Goal: Task Accomplishment & Management: Use online tool/utility

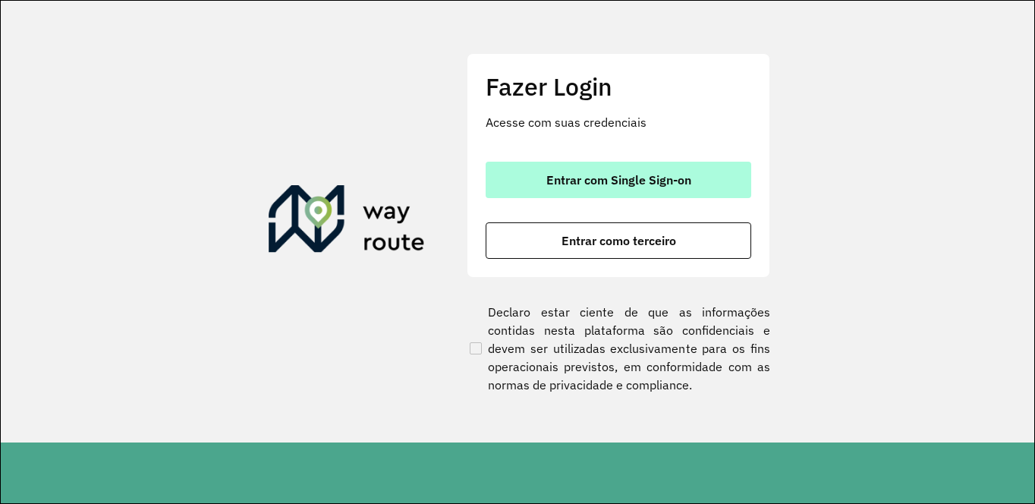
click at [560, 181] on span "Entrar com Single Sign-on" at bounding box center [618, 180] width 145 height 12
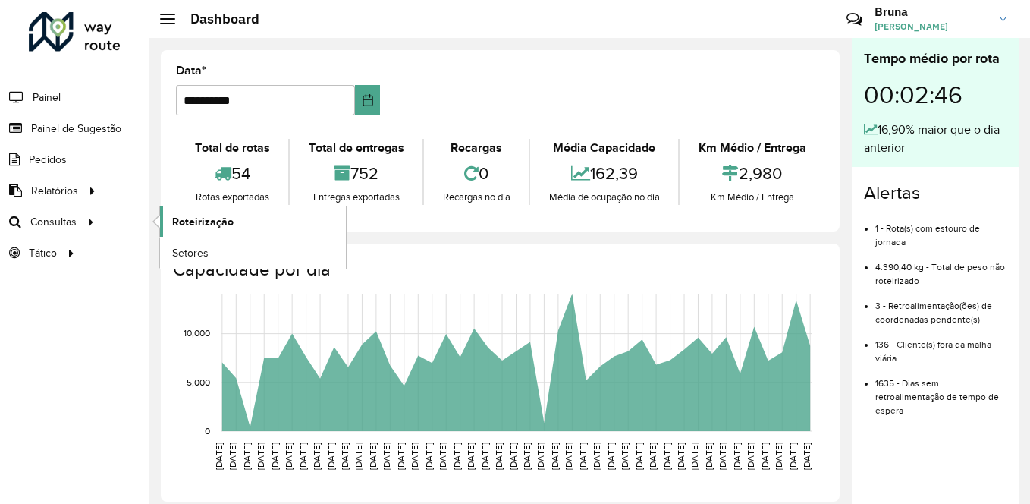
click at [212, 225] on span "Roteirização" at bounding box center [202, 222] width 61 height 16
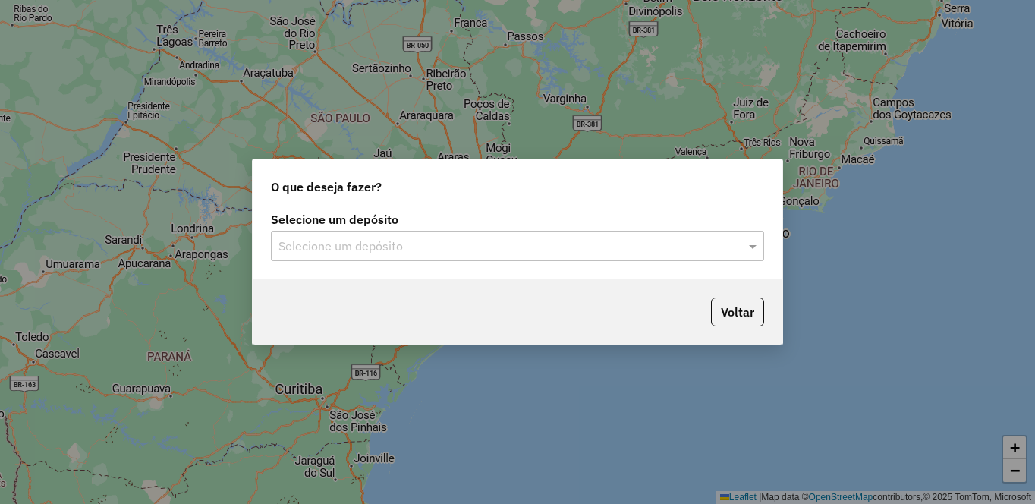
click at [558, 246] on input "text" at bounding box center [502, 246] width 448 height 18
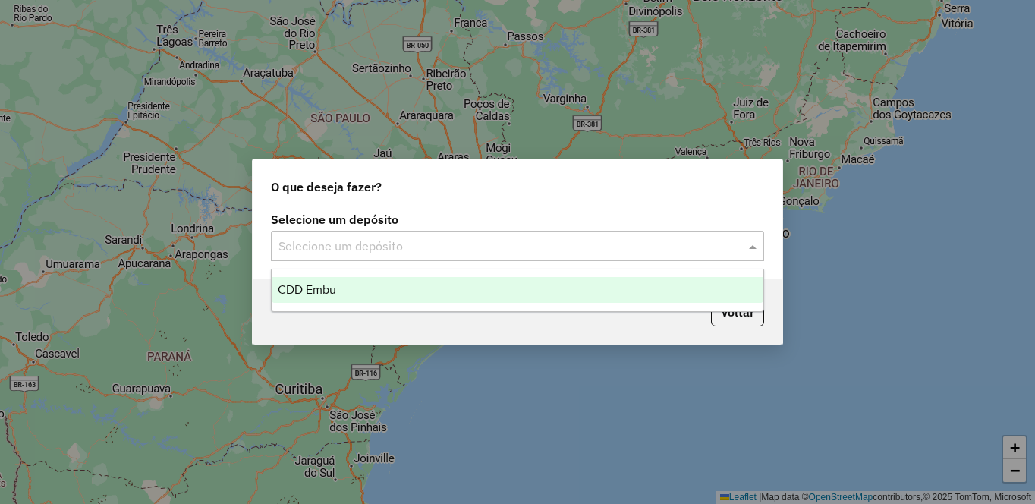
click at [392, 291] on div "CDD Embu" at bounding box center [518, 290] width 492 height 26
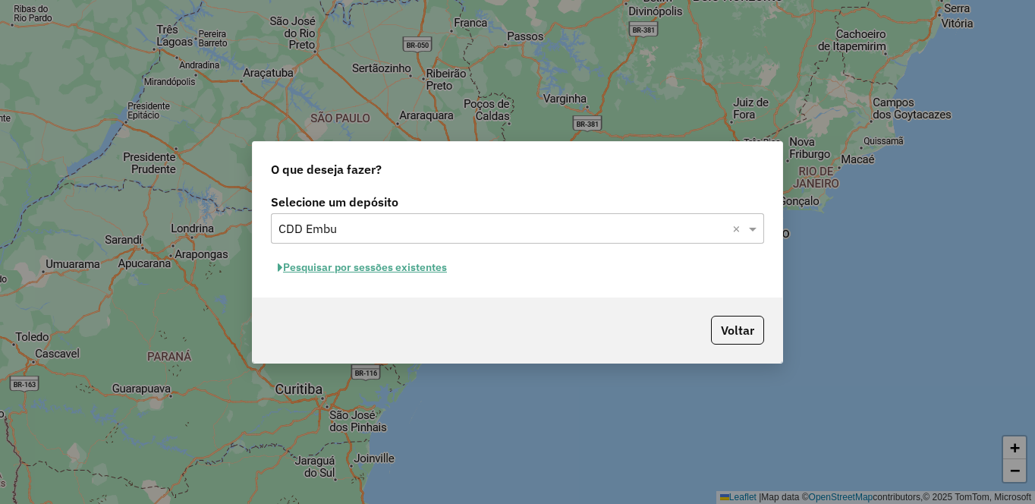
click at [341, 266] on button "Pesquisar por sessões existentes" at bounding box center [362, 268] width 183 height 24
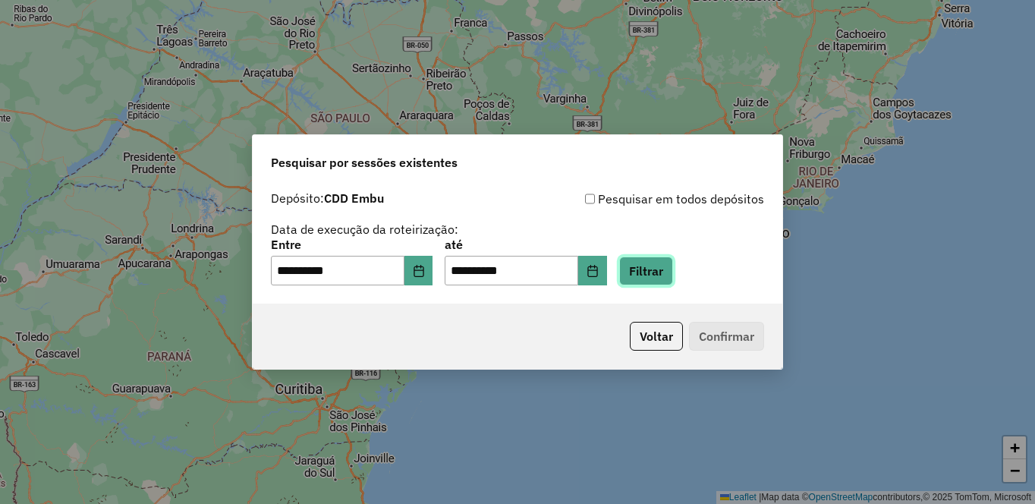
click at [673, 268] on button "Filtrar" at bounding box center [646, 270] width 54 height 29
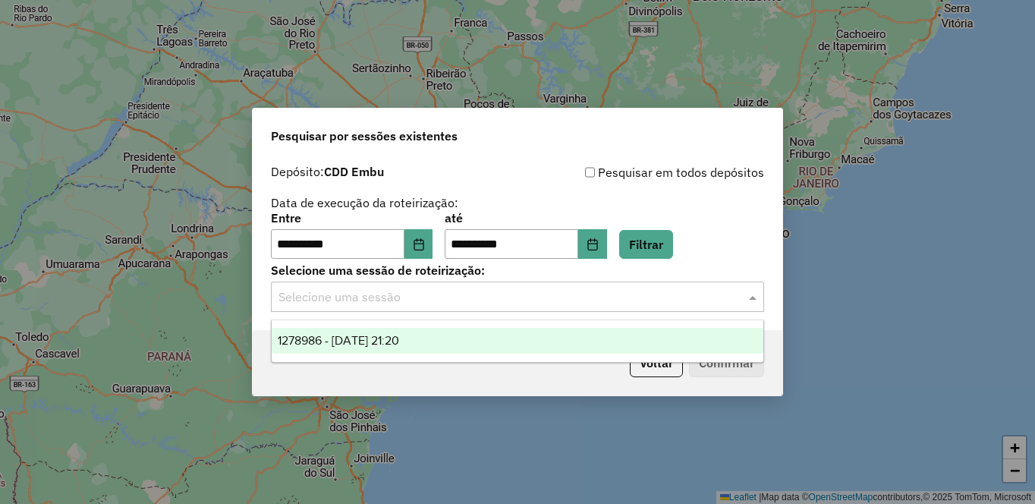
click at [546, 305] on input "text" at bounding box center [502, 297] width 448 height 18
click at [426, 331] on div "1278986 - 19/09/2025 21:20" at bounding box center [518, 341] width 492 height 26
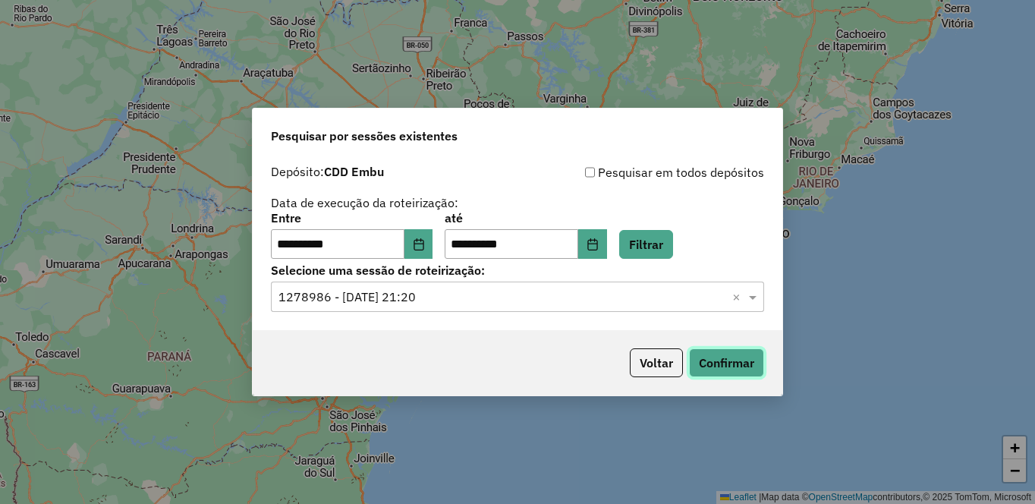
click at [736, 357] on button "Confirmar" at bounding box center [726, 362] width 75 height 29
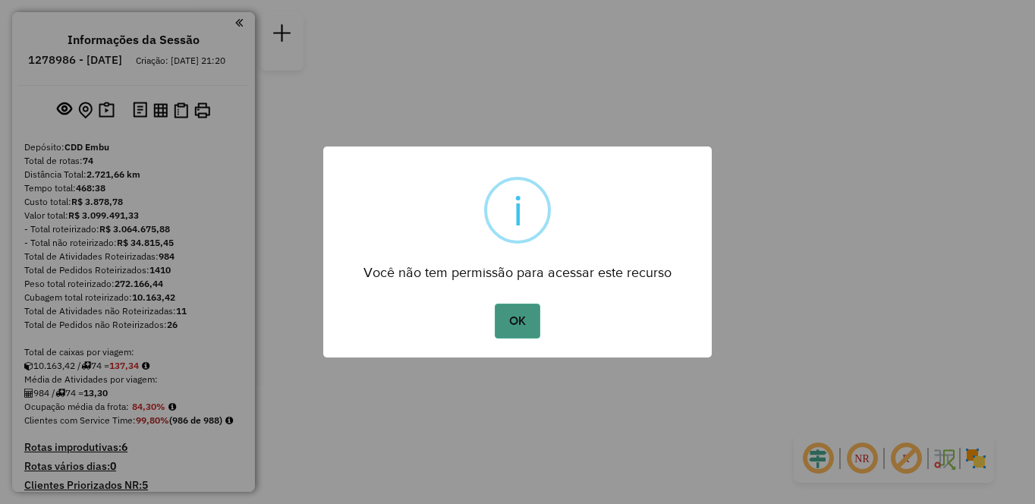
click at [523, 308] on button "OK" at bounding box center [517, 321] width 45 height 35
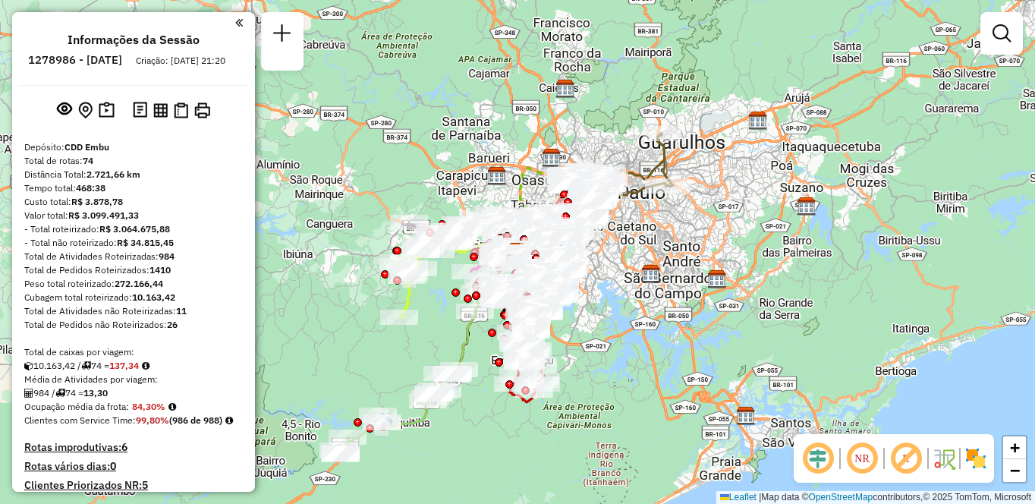
click at [869, 461] on em at bounding box center [862, 458] width 36 height 36
click at [911, 464] on em at bounding box center [906, 458] width 36 height 36
click at [982, 457] on img at bounding box center [976, 458] width 24 height 24
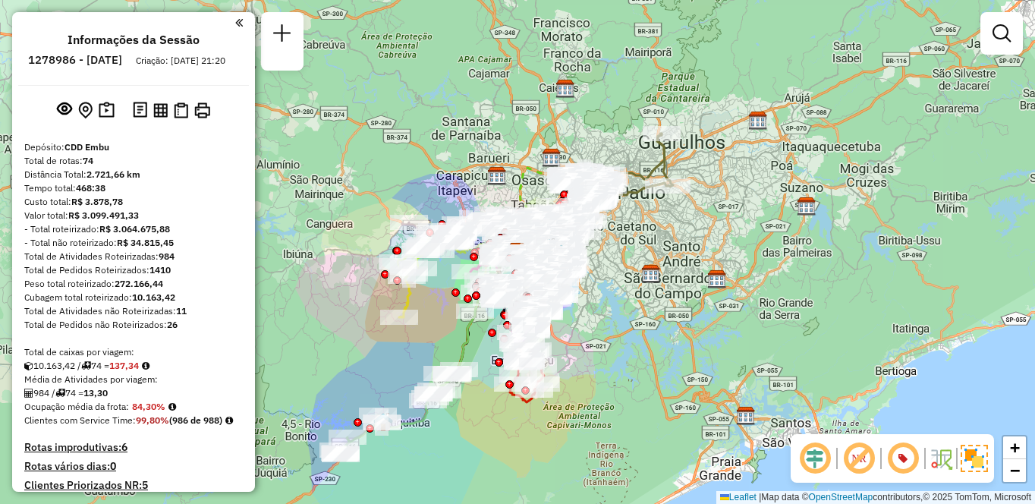
scroll to position [3560, 0]
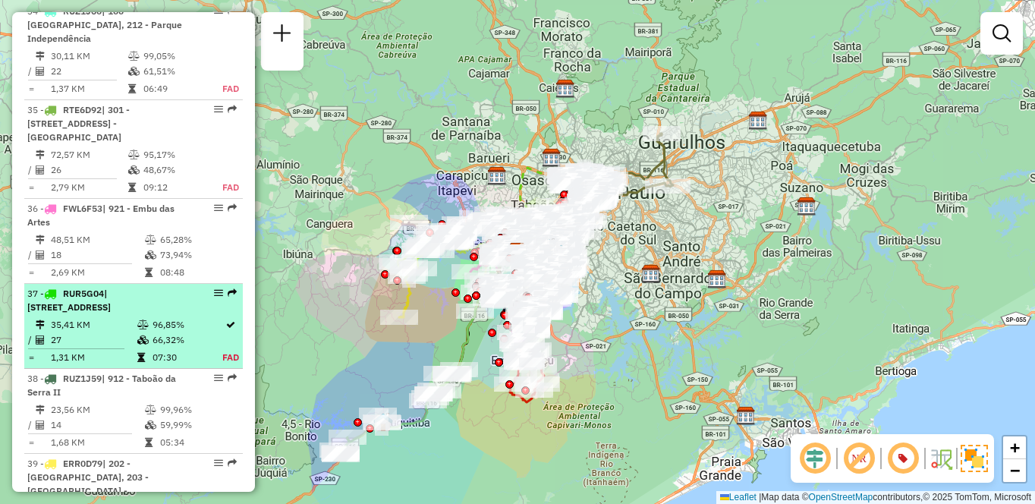
click at [115, 332] on td "27" at bounding box center [93, 339] width 86 height 15
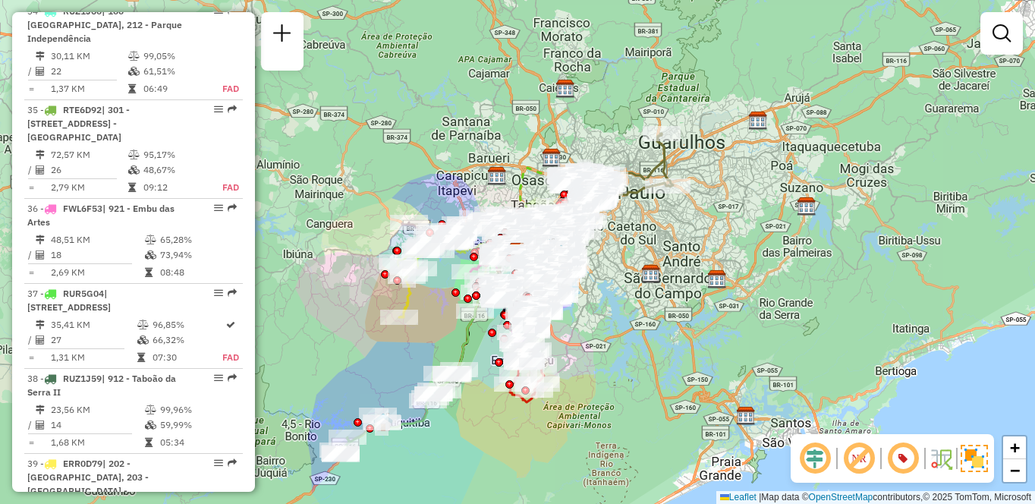
select select "**********"
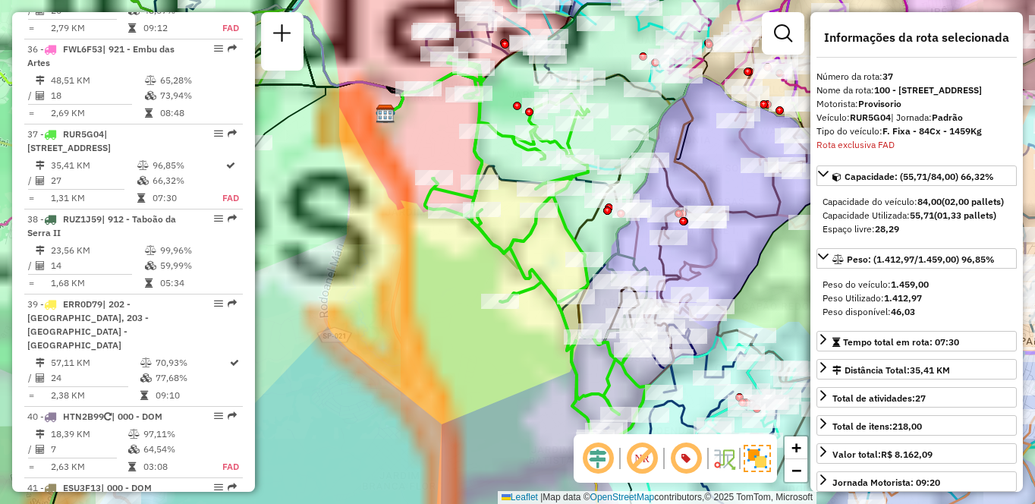
scroll to position [3791, 0]
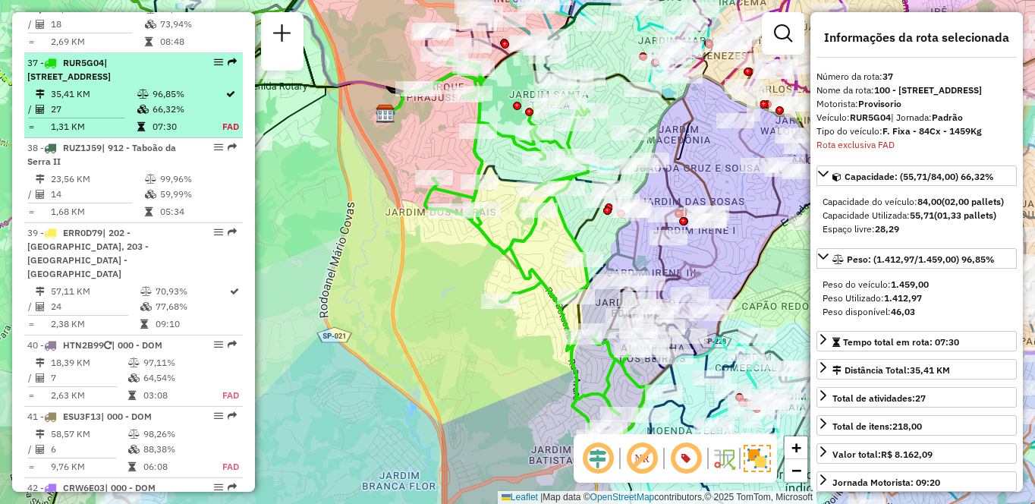
click at [214, 58] on em at bounding box center [218, 62] width 9 height 9
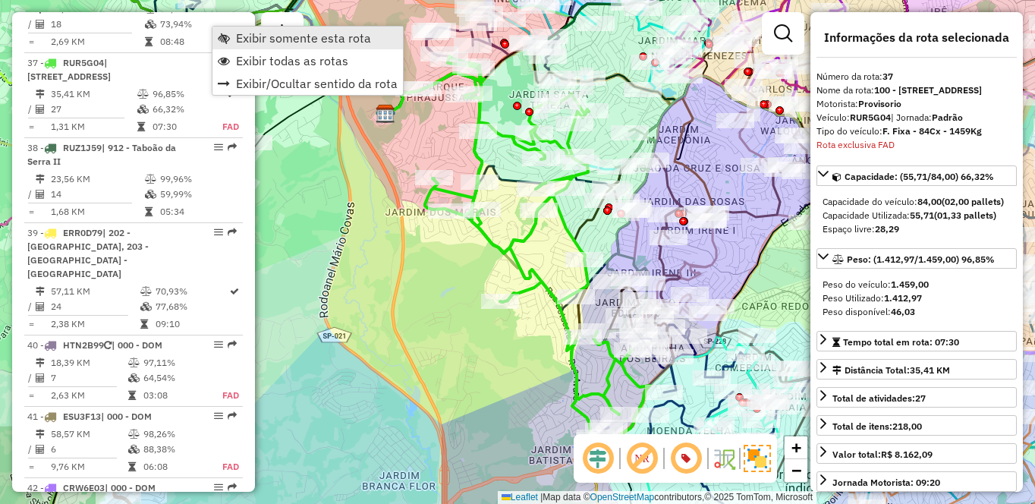
click at [278, 42] on span "Exibir somente esta rota" at bounding box center [303, 38] width 135 height 12
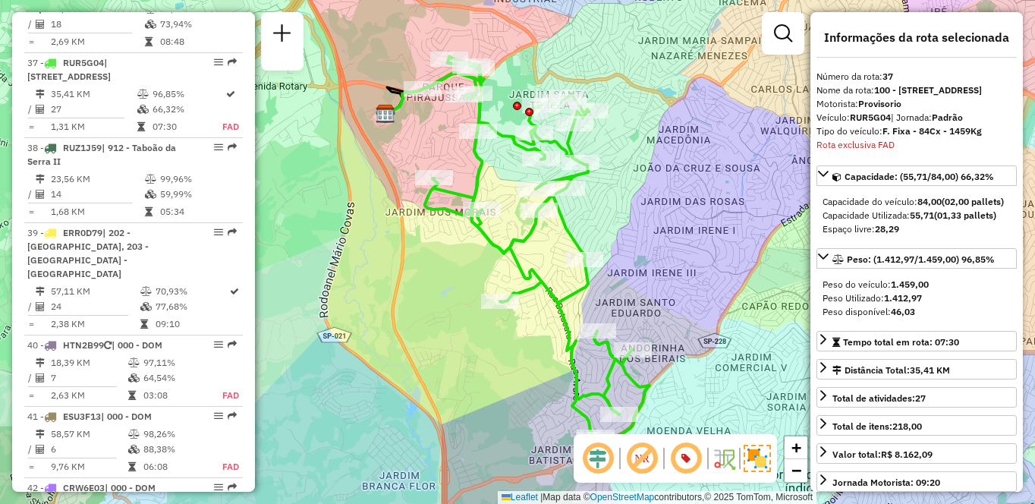
scroll to position [3377, 0]
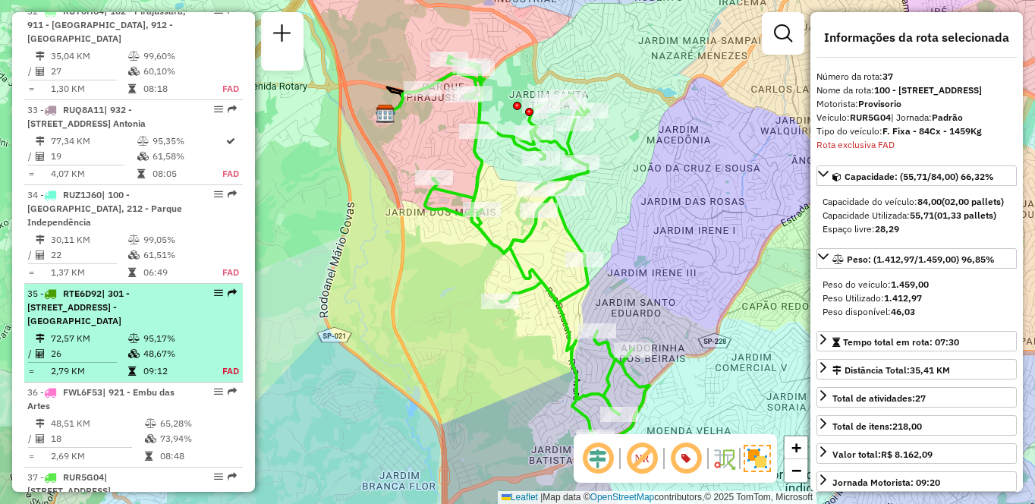
click at [105, 287] on div "35 - RTE6D92 | 301 - [STREET_ADDRESS] - [GEOGRAPHIC_DATA]" at bounding box center [107, 307] width 161 height 41
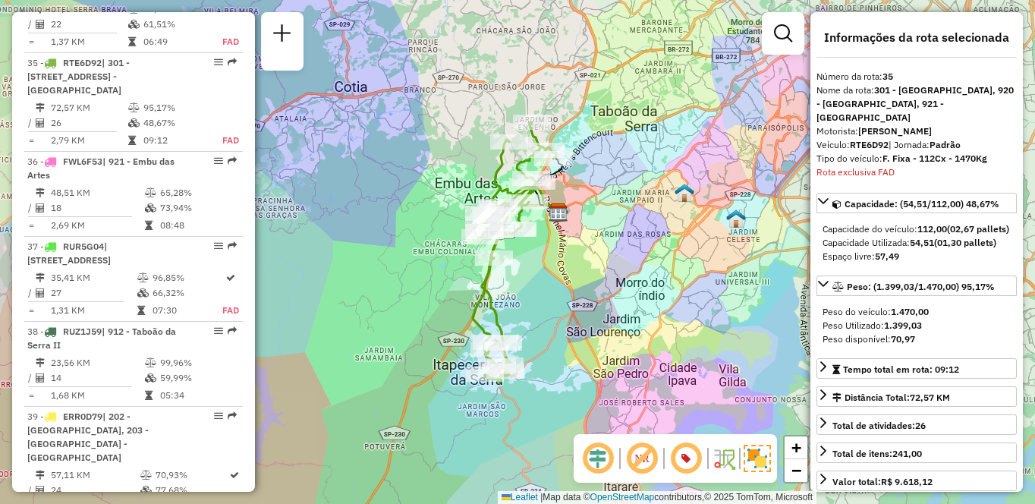
scroll to position [2911, 0]
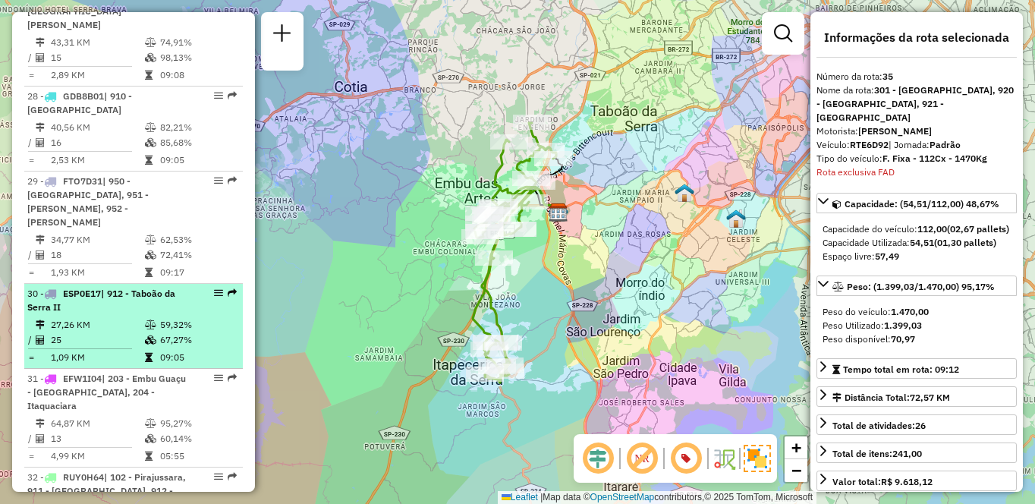
click at [139, 317] on td "27,26 KM" at bounding box center [97, 324] width 94 height 15
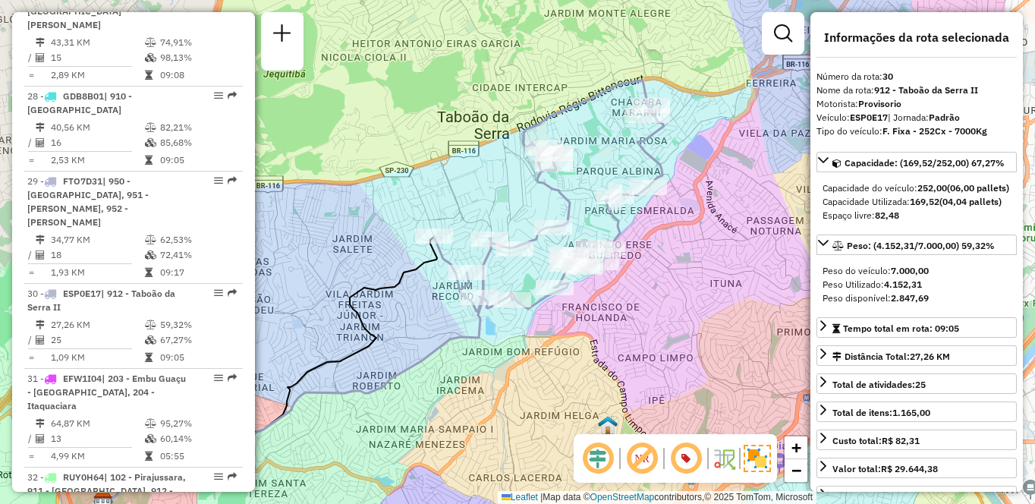
drag, startPoint x: 788, startPoint y: 280, endPoint x: 653, endPoint y: 321, distance: 141.1
click at [653, 321] on div "Janela de atendimento Grade de atendimento Capacidade Transportadoras Veículos …" at bounding box center [517, 252] width 1035 height 504
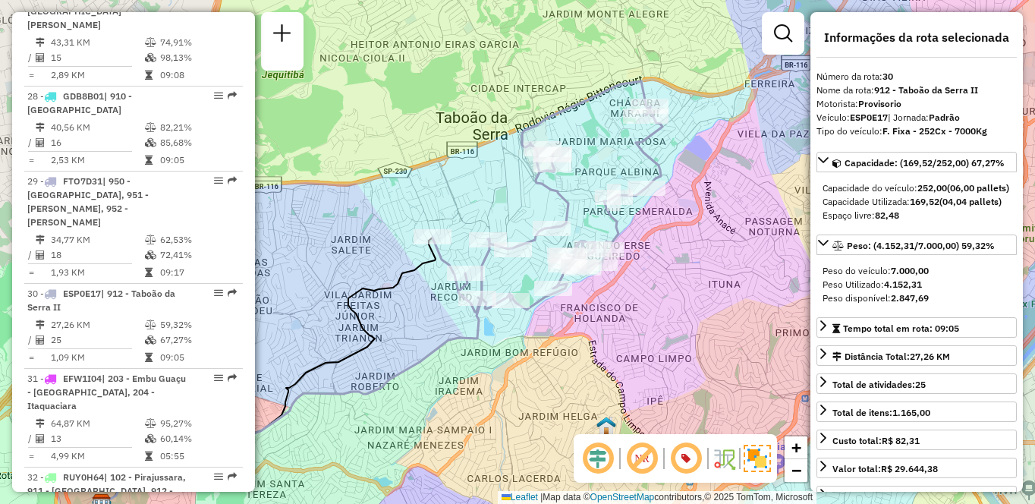
scroll to position [3278, 0]
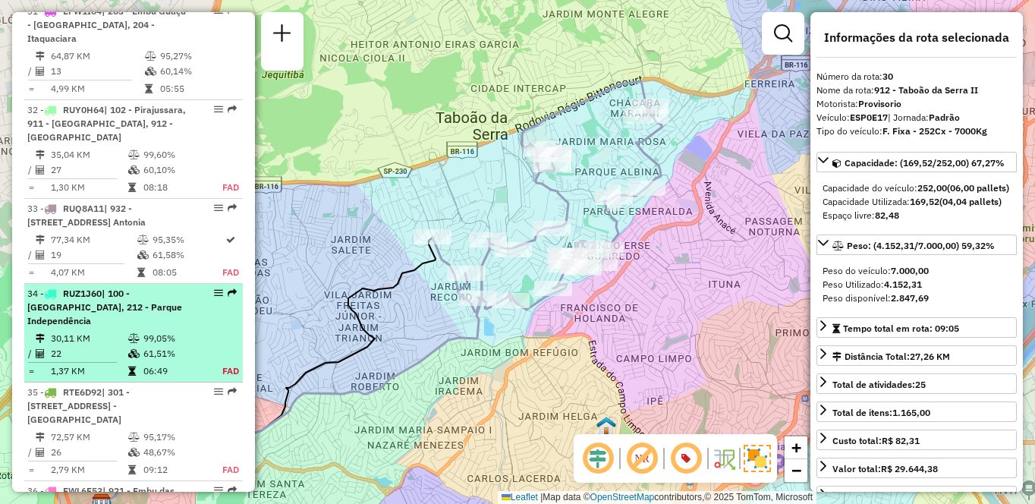
click at [186, 287] on div "34 - RUZ1J60 | 100 - [GEOGRAPHIC_DATA], 212 - [GEOGRAPHIC_DATA]" at bounding box center [133, 307] width 212 height 41
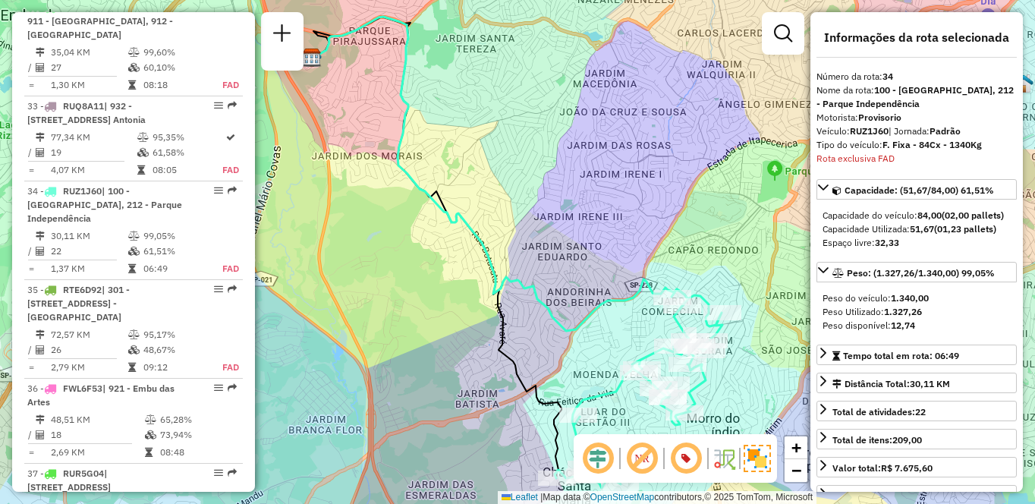
scroll to position [3509, 0]
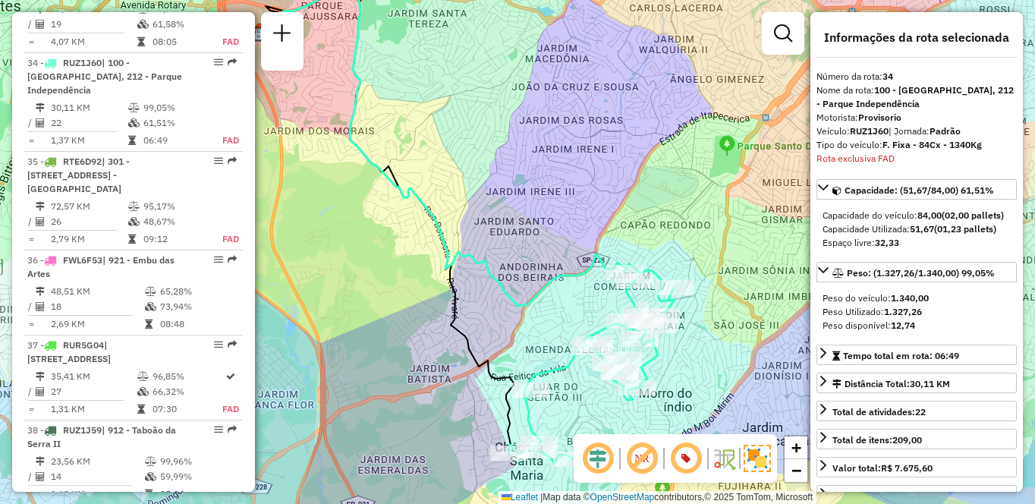
drag, startPoint x: 699, startPoint y: 275, endPoint x: 624, endPoint y: 238, distance: 83.8
click at [624, 238] on div "Janela de atendimento Grade de atendimento Capacidade Transportadoras Veículos …" at bounding box center [517, 252] width 1035 height 504
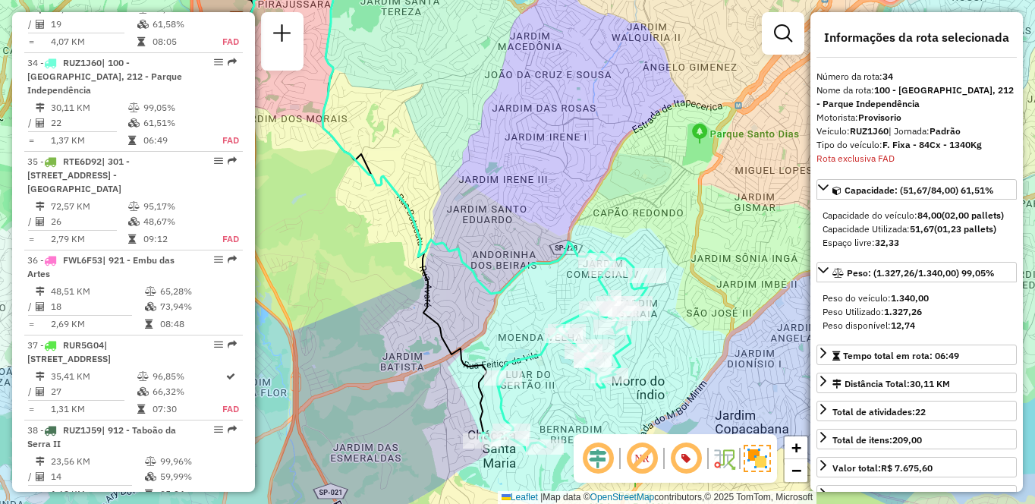
scroll to position [2047, 0]
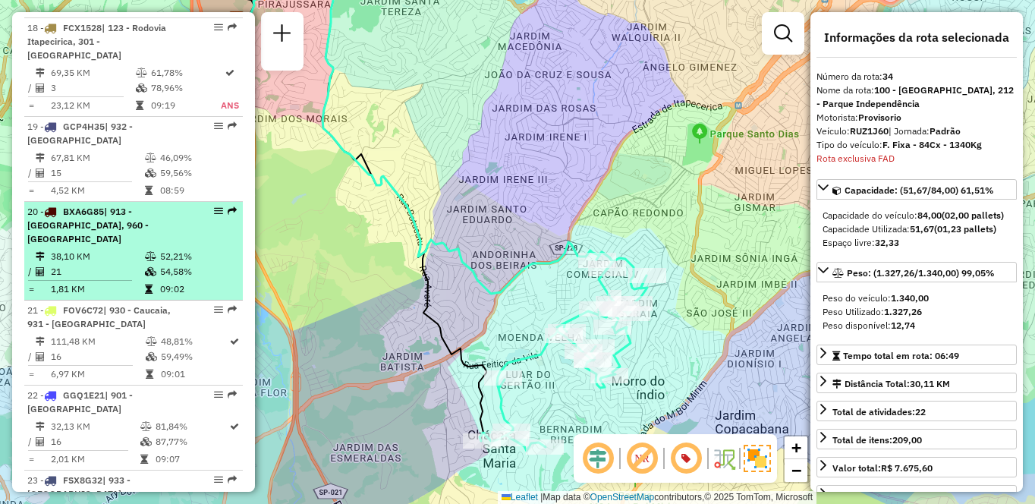
click at [137, 279] on td "21" at bounding box center [97, 271] width 94 height 15
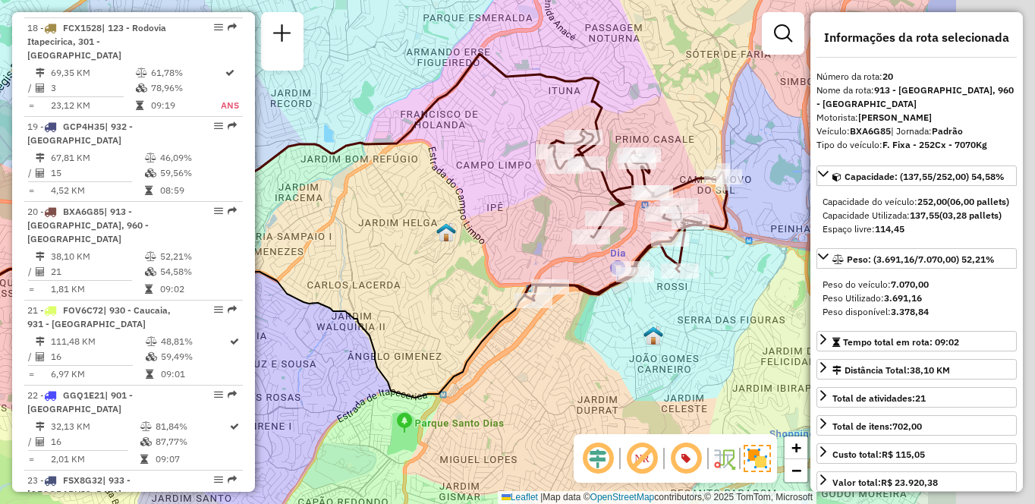
drag, startPoint x: 707, startPoint y: 363, endPoint x: 511, endPoint y: 335, distance: 197.9
click at [511, 335] on div "Janela de atendimento Grade de atendimento Capacidade Transportadoras Veículos …" at bounding box center [517, 252] width 1035 height 504
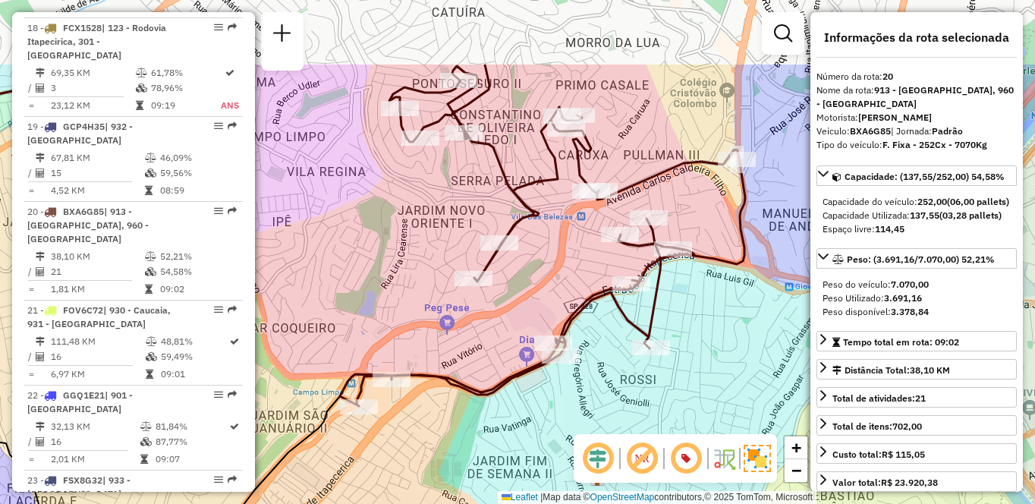
drag, startPoint x: 663, startPoint y: 171, endPoint x: 564, endPoint y: 285, distance: 151.7
click at [564, 285] on div "Janela de atendimento Grade de atendimento Capacidade Transportadoras Veículos …" at bounding box center [517, 252] width 1035 height 504
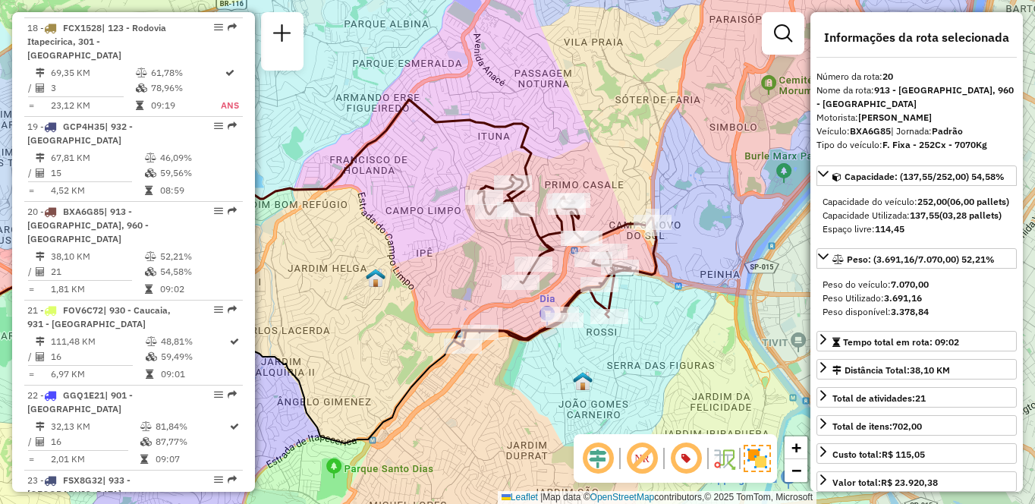
scroll to position [2387, 0]
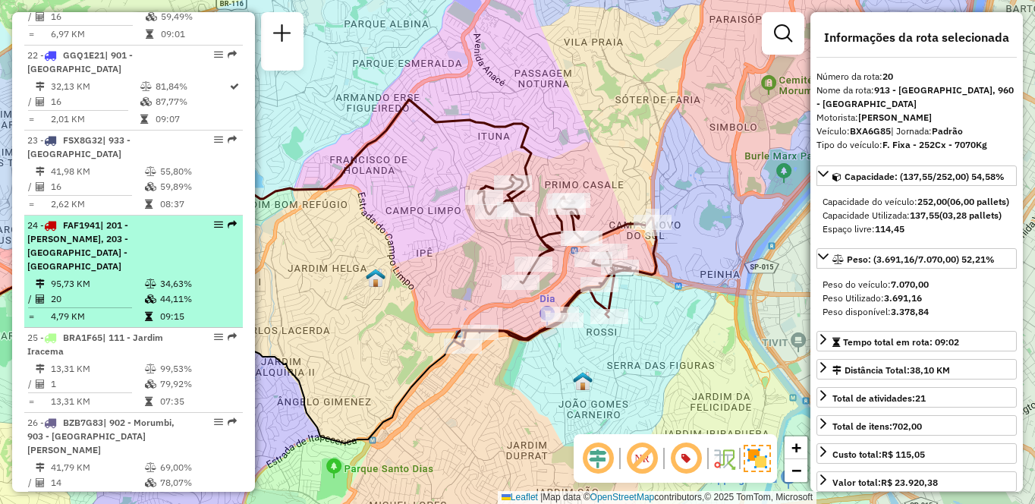
click at [102, 281] on td "95,73 KM" at bounding box center [97, 283] width 94 height 15
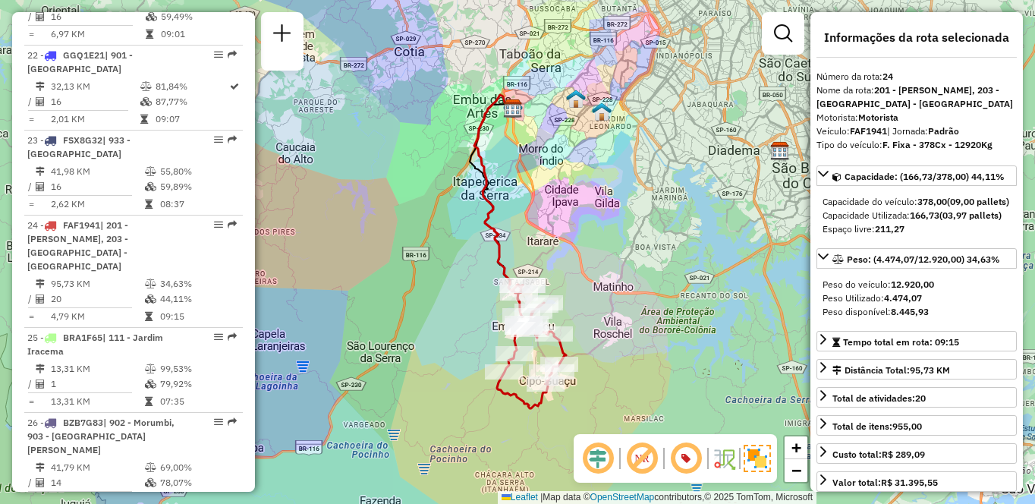
scroll to position [646, 0]
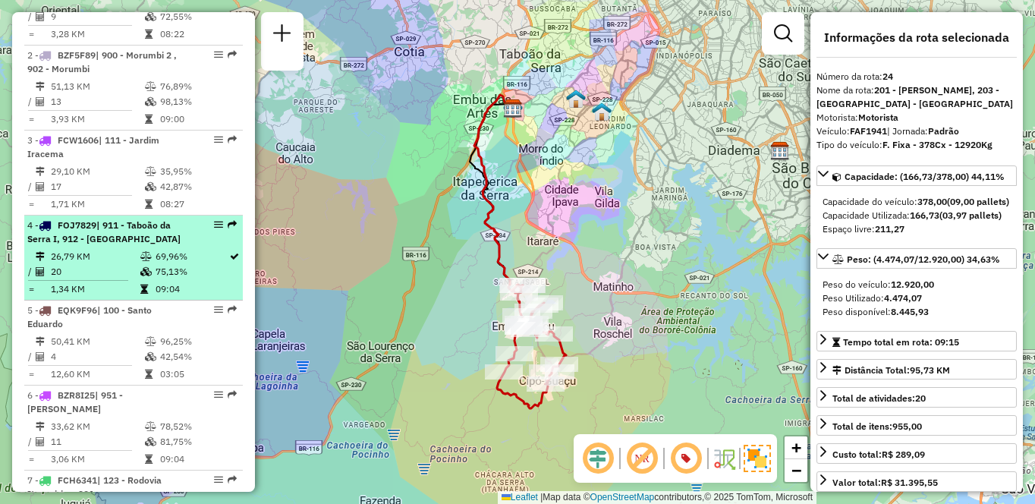
click at [93, 264] on td "26,79 KM" at bounding box center [95, 256] width 90 height 15
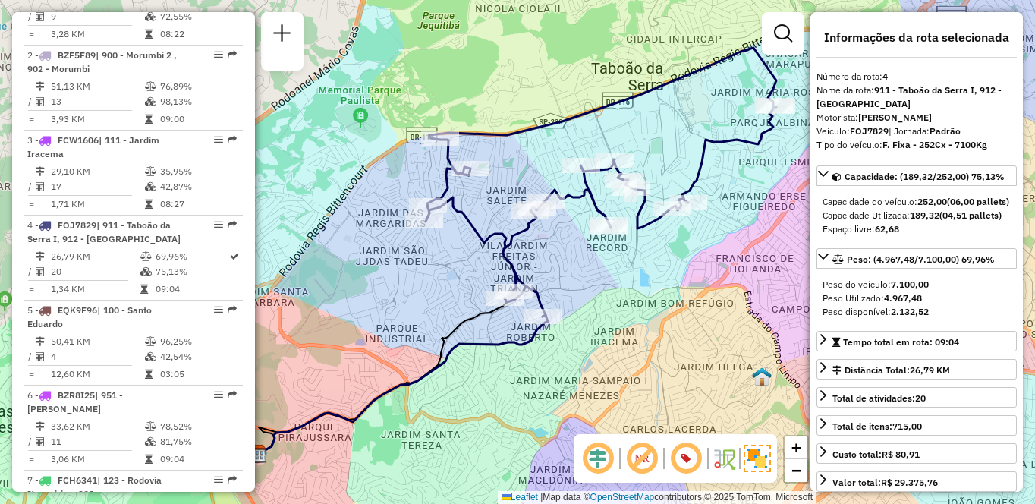
scroll to position [2911, 0]
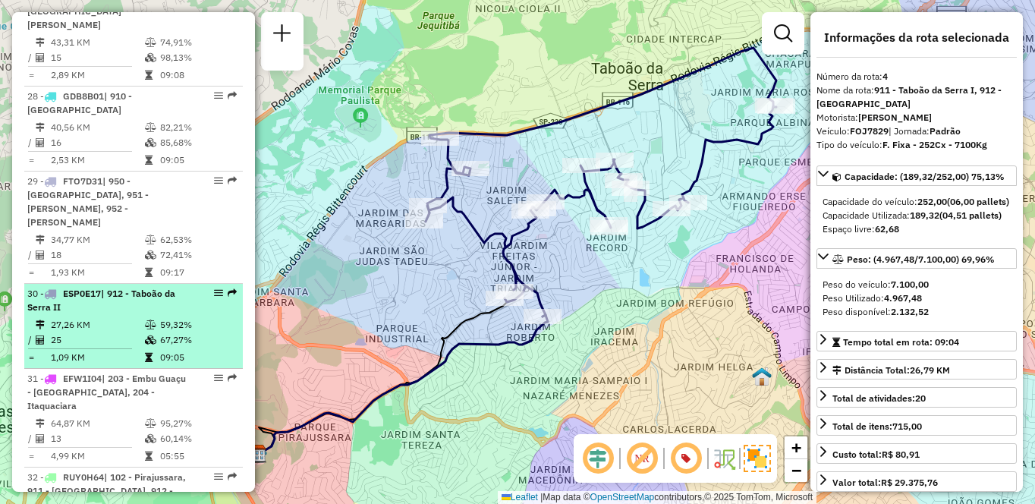
click at [106, 317] on td "27,26 KM" at bounding box center [97, 324] width 94 height 15
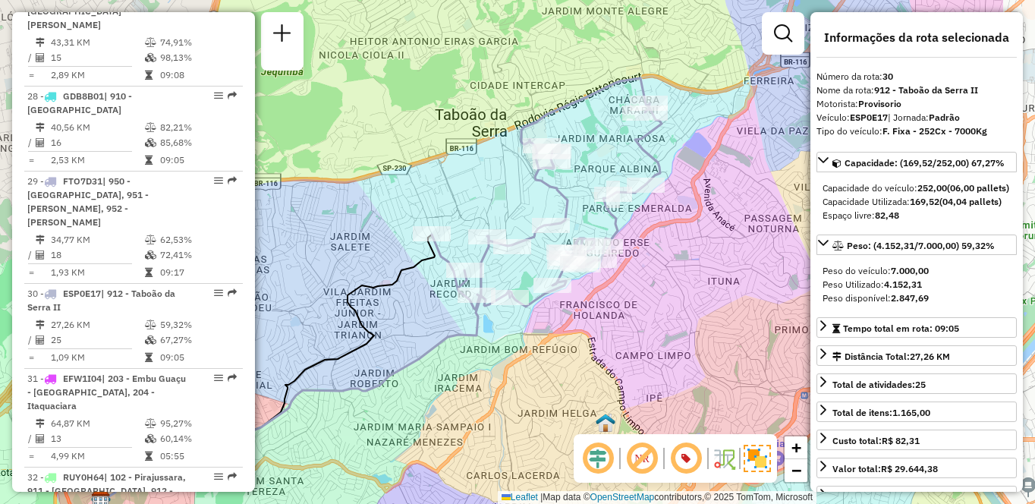
drag, startPoint x: 706, startPoint y: 307, endPoint x: 600, endPoint y: 335, distance: 109.9
click at [600, 335] on div "Janela de atendimento Grade de atendimento Capacidade Transportadoras Veículos …" at bounding box center [517, 252] width 1035 height 504
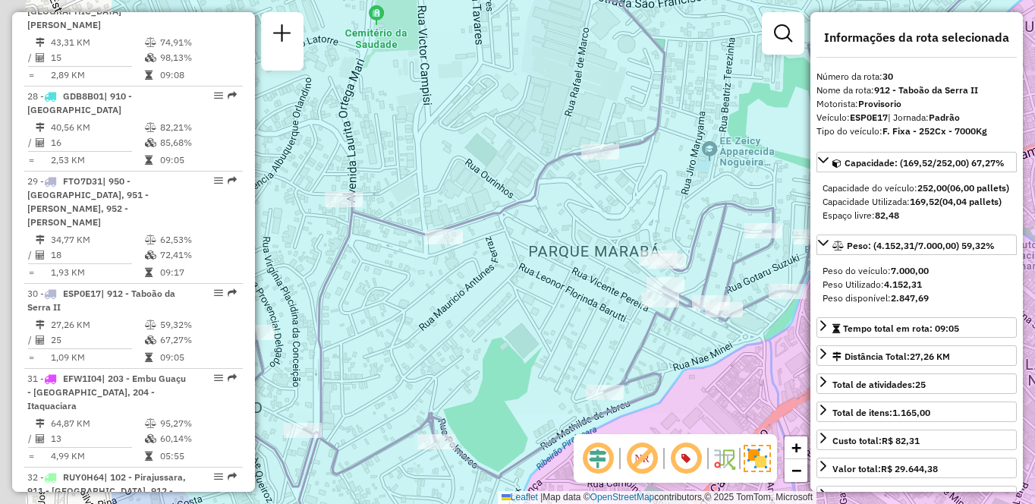
drag, startPoint x: 530, startPoint y: 187, endPoint x: 797, endPoint y: 179, distance: 267.2
click at [797, 179] on div "Janela de atendimento Grade de atendimento Capacidade Transportadoras Veículos …" at bounding box center [517, 252] width 1035 height 504
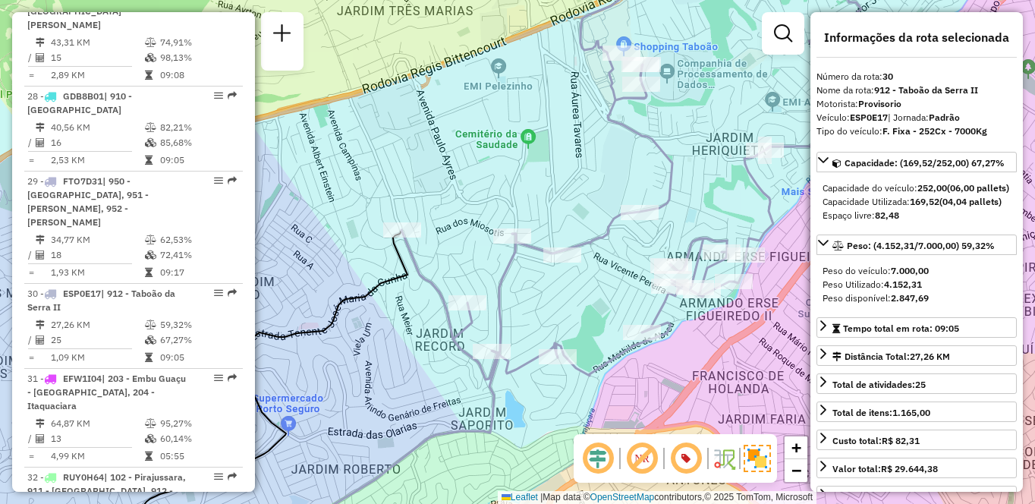
scroll to position [3179, 0]
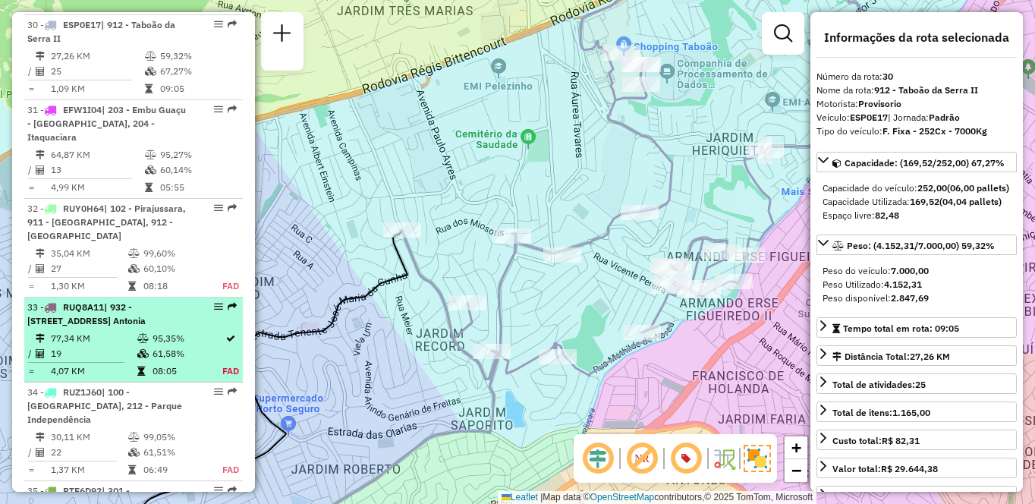
click at [129, 300] on div "33 - RUQ8A11 | 932 - [GEOGRAPHIC_DATA], 933 - [GEOGRAPHIC_DATA]" at bounding box center [107, 313] width 161 height 27
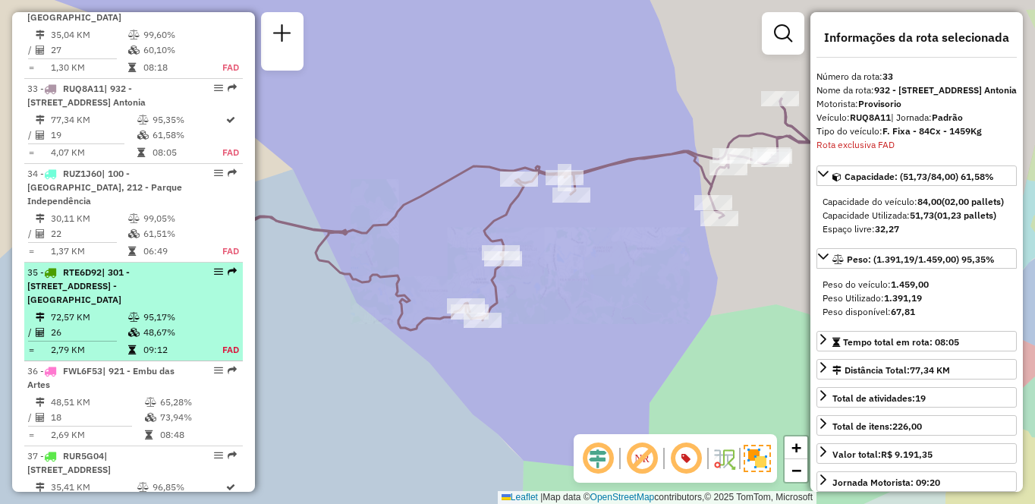
scroll to position [3410, 0]
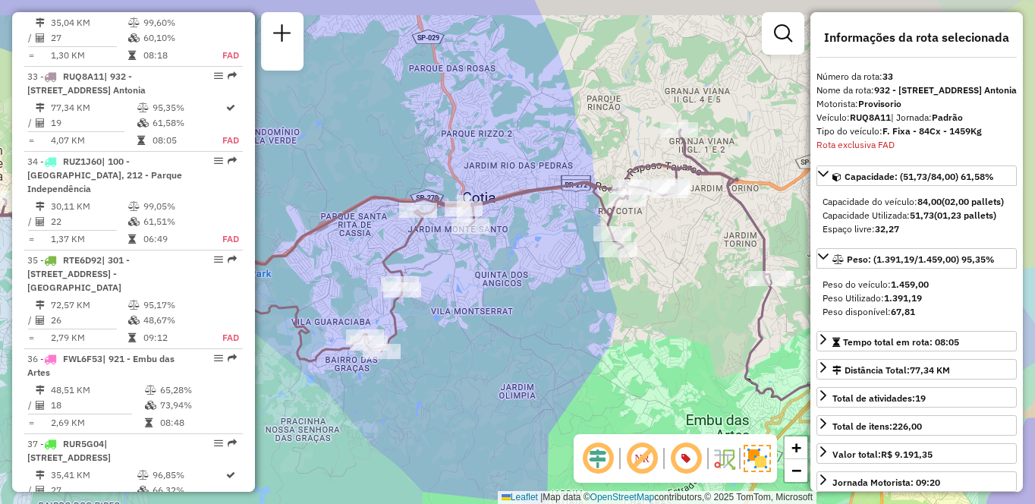
drag, startPoint x: 717, startPoint y: 278, endPoint x: 614, endPoint y: 310, distance: 108.0
click at [614, 310] on div "Janela de atendimento Grade de atendimento Capacidade Transportadoras Veículos …" at bounding box center [517, 252] width 1035 height 504
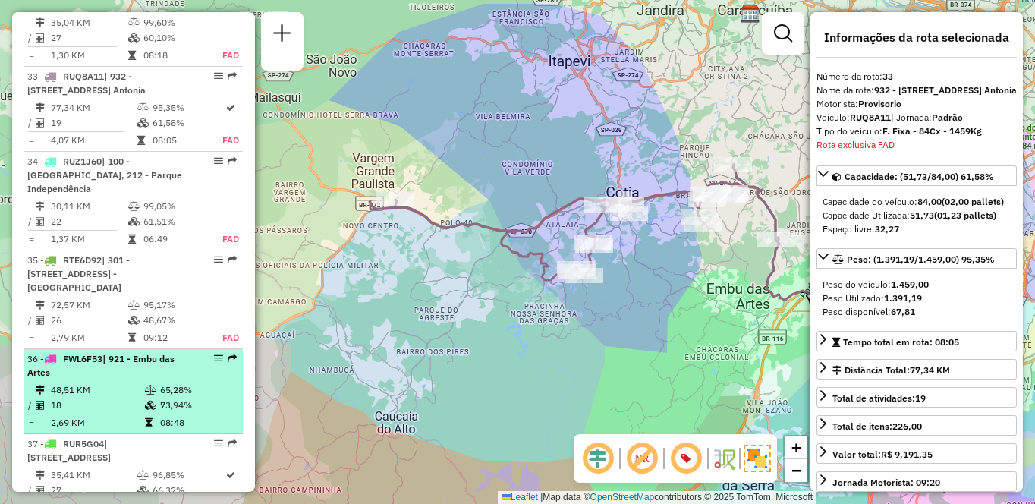
scroll to position [2911, 0]
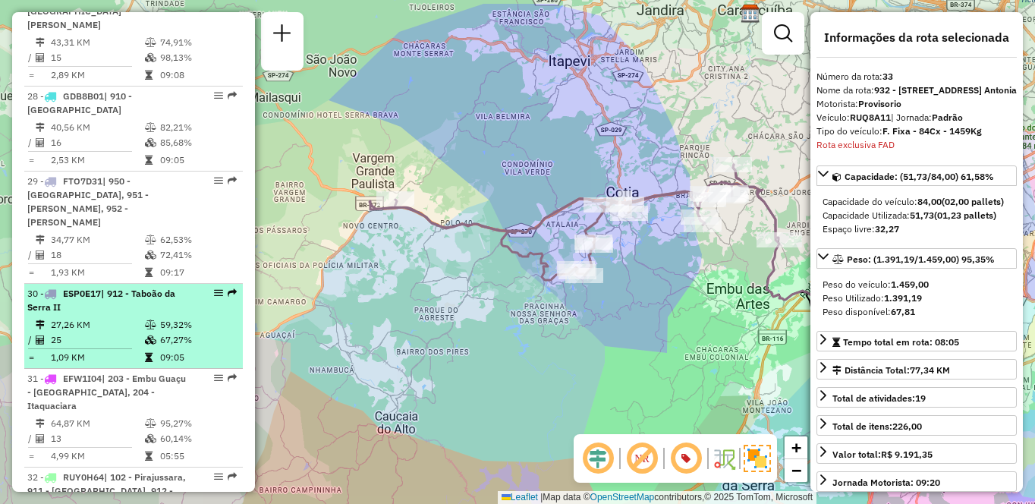
click at [154, 317] on td at bounding box center [151, 324] width 15 height 15
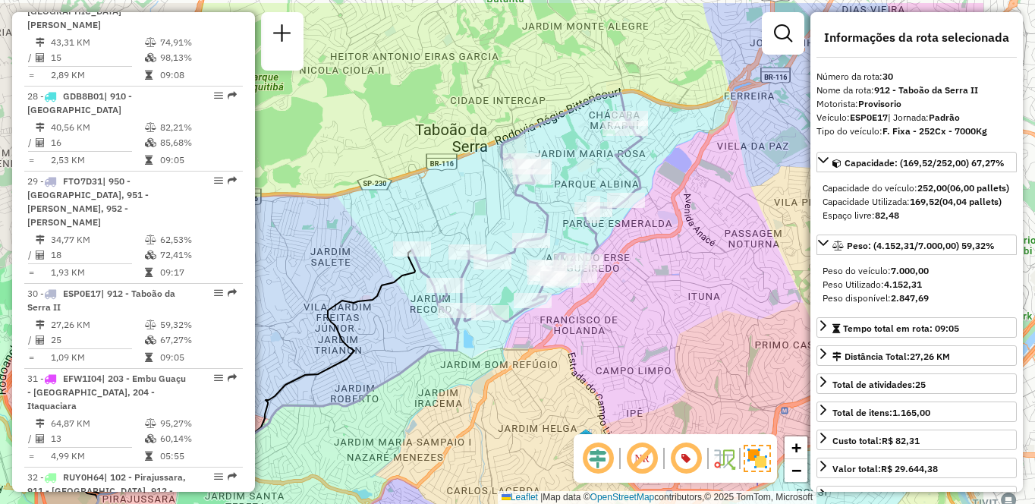
drag, startPoint x: 702, startPoint y: 290, endPoint x: 538, endPoint y: 347, distance: 173.5
click at [538, 347] on div "Janela de atendimento Grade de atendimento Capacidade Transportadoras Veículos …" at bounding box center [517, 252] width 1035 height 504
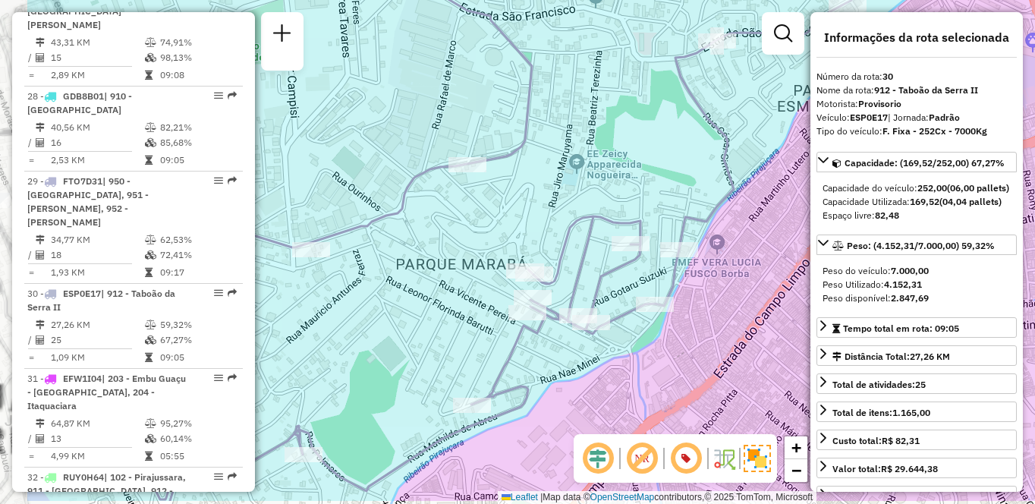
drag, startPoint x: 543, startPoint y: 211, endPoint x: 637, endPoint y: 174, distance: 101.2
click at [637, 174] on div "Janela de atendimento Grade de atendimento Capacidade Transportadoras Veículos …" at bounding box center [517, 252] width 1035 height 504
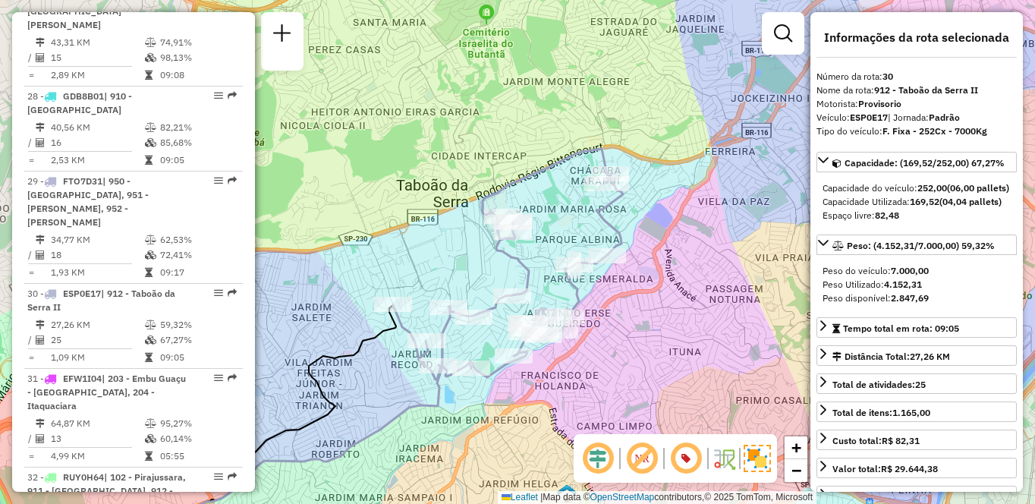
scroll to position [1354, 0]
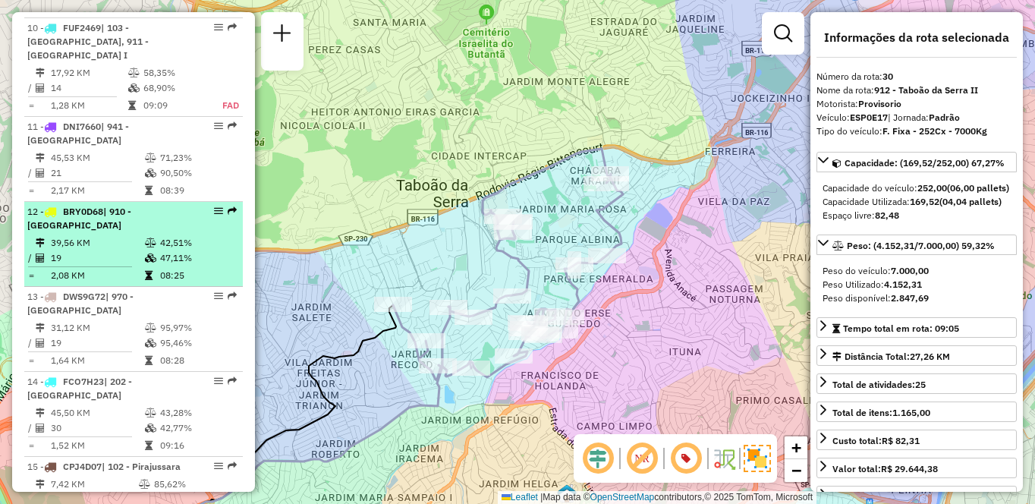
click at [89, 250] on td "39,56 KM" at bounding box center [97, 242] width 94 height 15
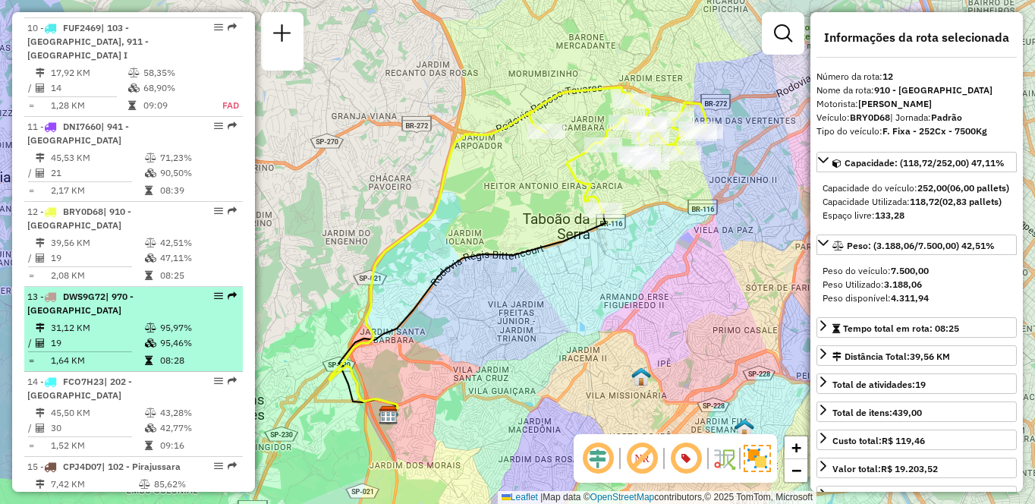
click at [122, 335] on td "31,12 KM" at bounding box center [97, 327] width 94 height 15
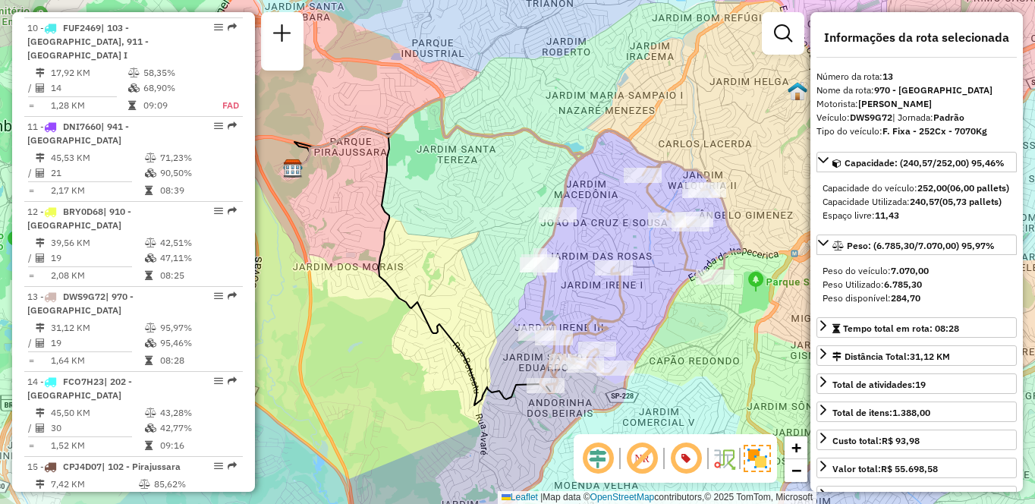
scroll to position [2812, 0]
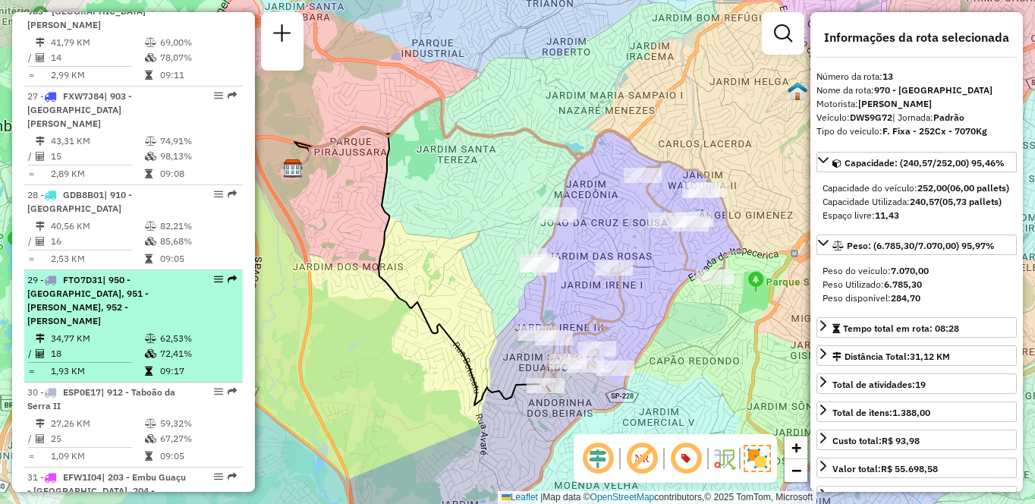
click at [140, 274] on span "| 950 - [GEOGRAPHIC_DATA], 951 - [PERSON_NAME], 952 - [PERSON_NAME]" at bounding box center [87, 300] width 121 height 52
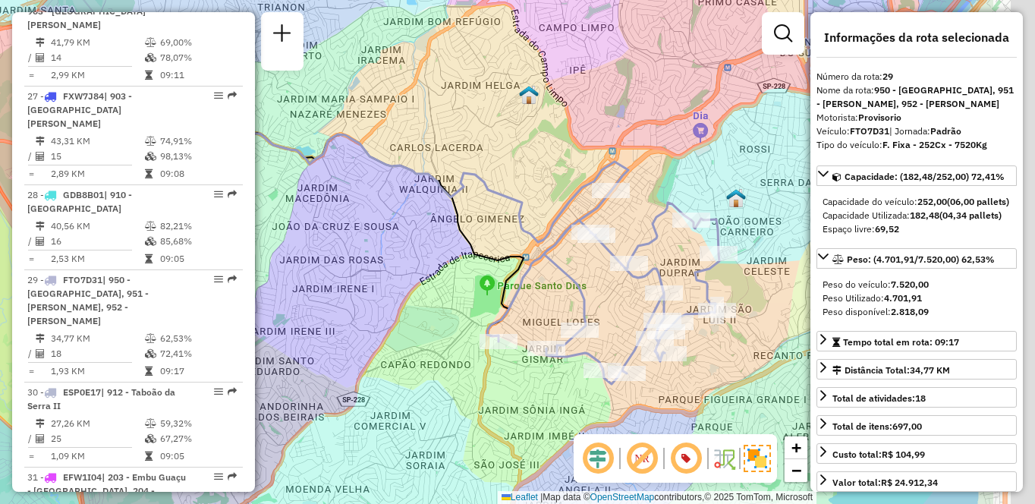
drag, startPoint x: 743, startPoint y: 317, endPoint x: 597, endPoint y: 308, distance: 146.0
click at [597, 308] on div "Janela de atendimento Grade de atendimento Capacidade Transportadoras Veículos …" at bounding box center [517, 252] width 1035 height 504
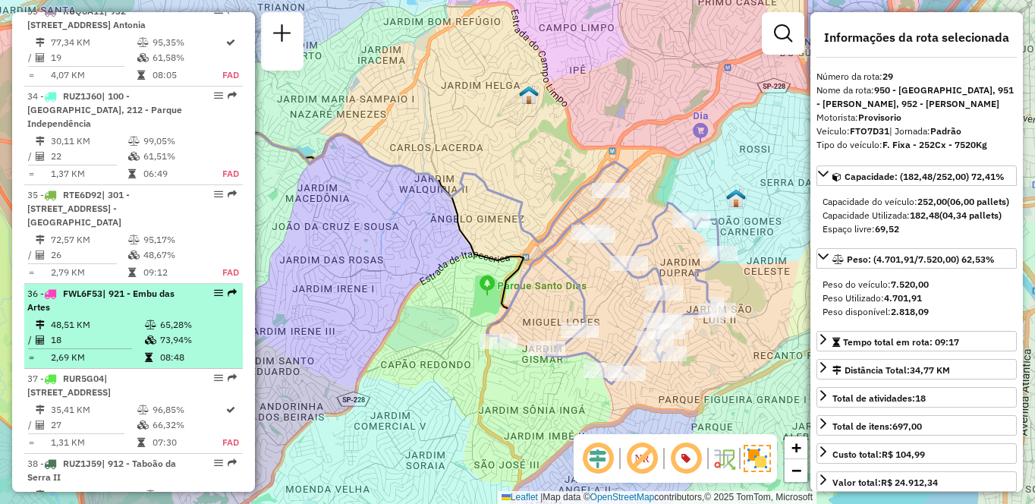
click at [67, 350] on td "2,69 KM" at bounding box center [97, 357] width 94 height 15
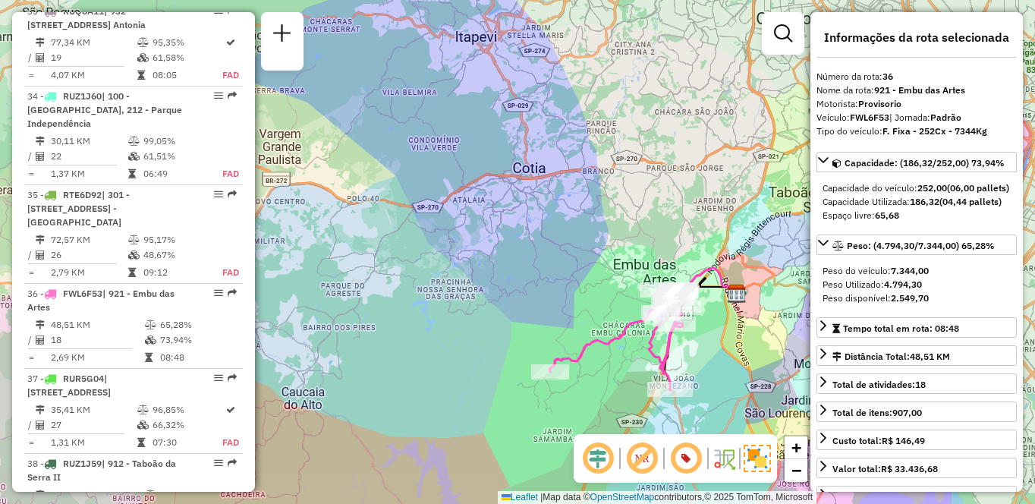
scroll to position [561, 0]
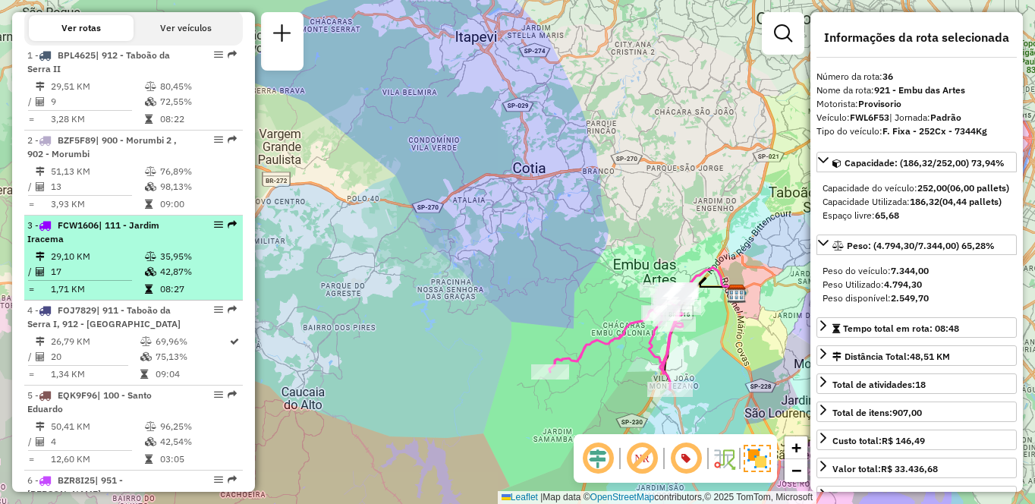
click at [103, 264] on td "29,10 KM" at bounding box center [97, 256] width 94 height 15
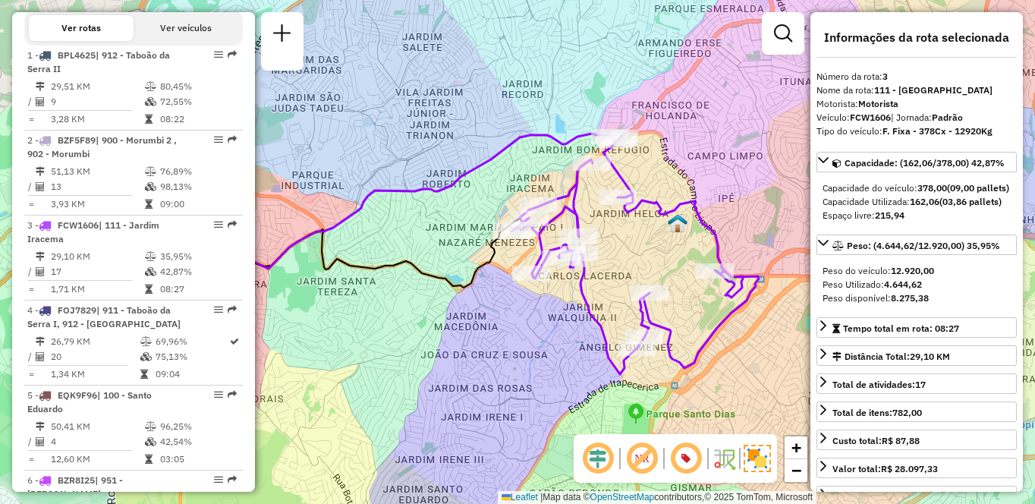
drag, startPoint x: 722, startPoint y: 258, endPoint x: 650, endPoint y: 259, distance: 72.1
click at [650, 259] on div "Janela de atendimento Grade de atendimento Capacidade Transportadoras Veículos …" at bounding box center [517, 252] width 1035 height 504
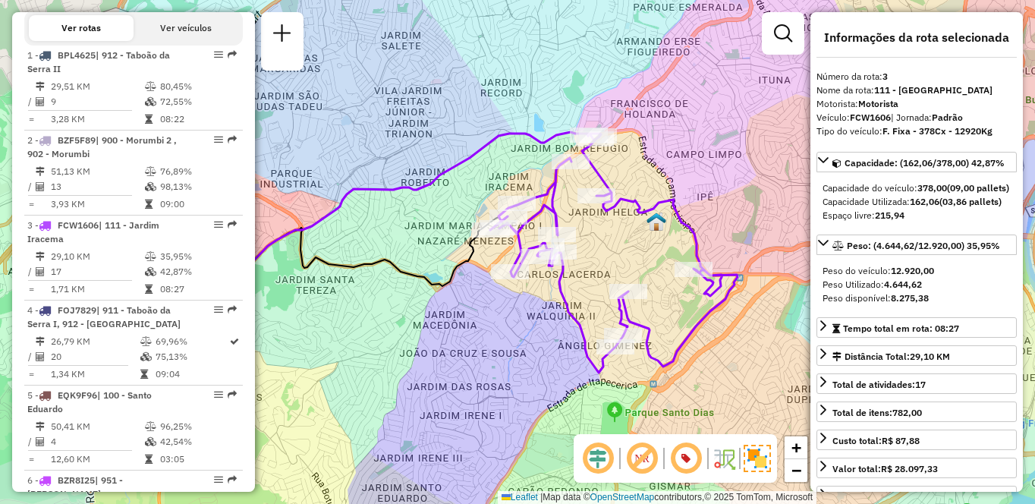
scroll to position [2217, 0]
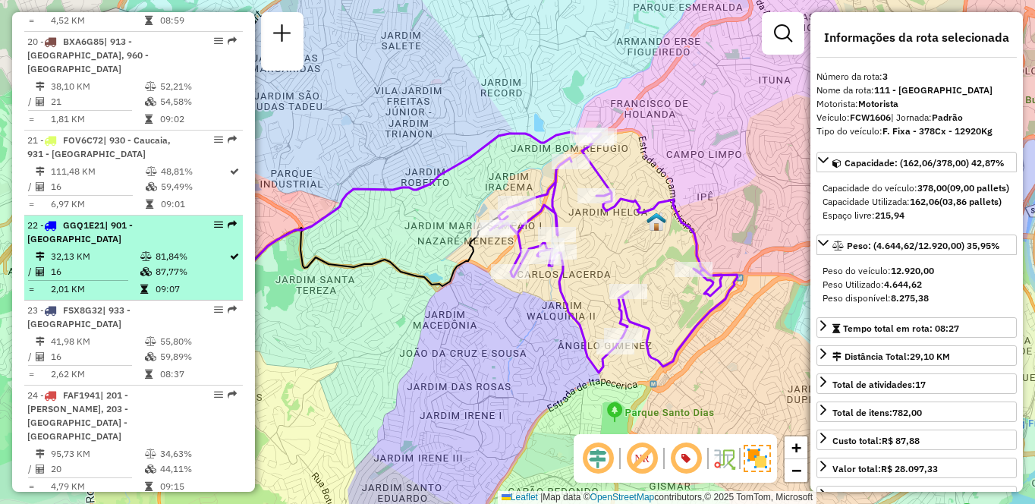
click at [121, 264] on td "32,13 KM" at bounding box center [95, 256] width 90 height 15
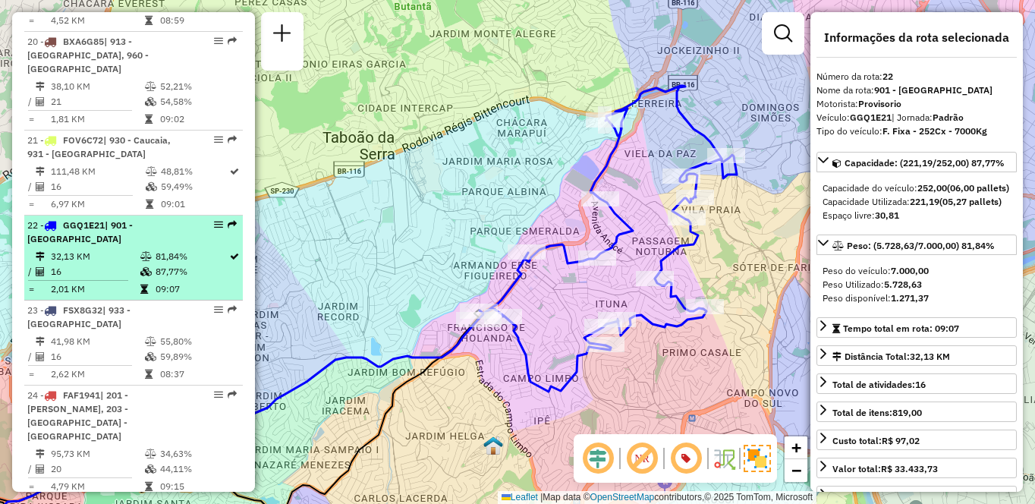
click at [104, 264] on td "32,13 KM" at bounding box center [95, 256] width 90 height 15
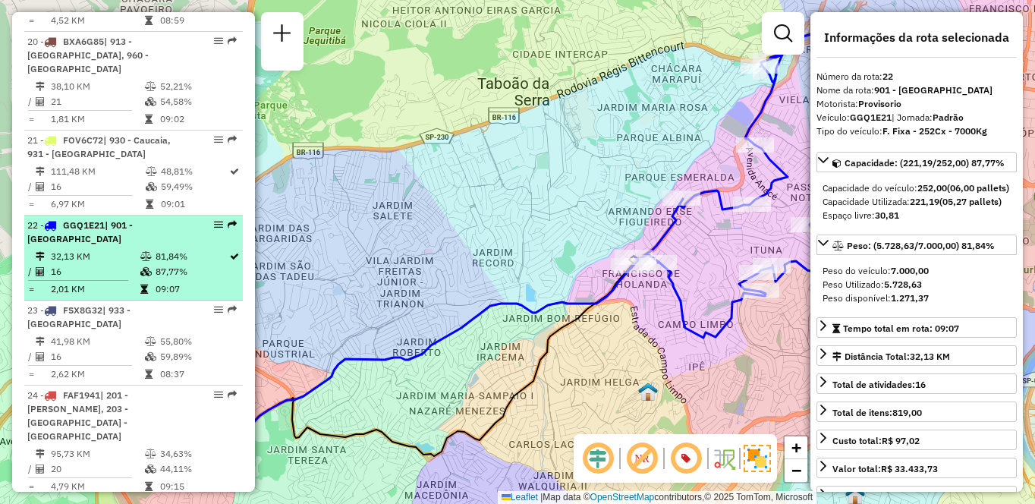
click at [162, 264] on td "81,84%" at bounding box center [192, 256] width 74 height 15
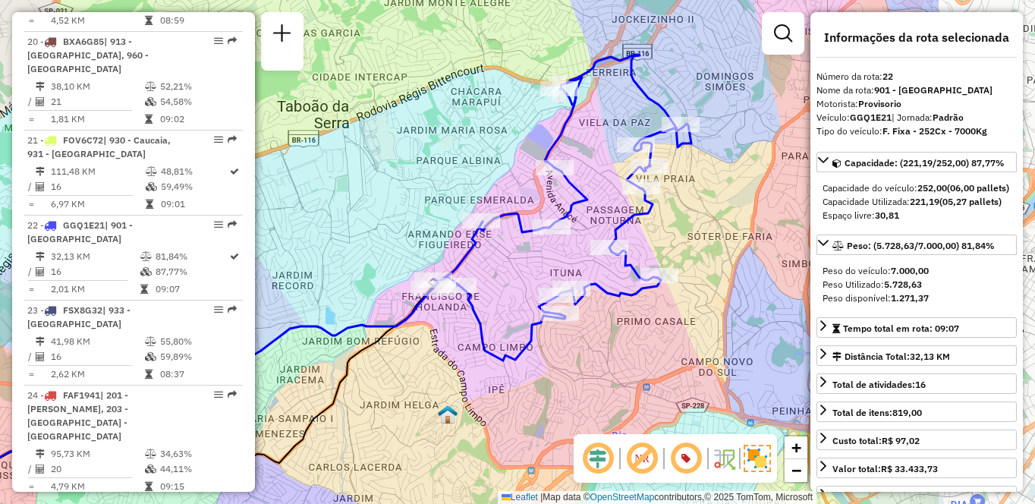
drag, startPoint x: 653, startPoint y: 365, endPoint x: 511, endPoint y: 377, distance: 141.7
click at [511, 377] on div "Janela de atendimento Grade de atendimento Capacidade Transportadoras Veículos …" at bounding box center [517, 252] width 1035 height 504
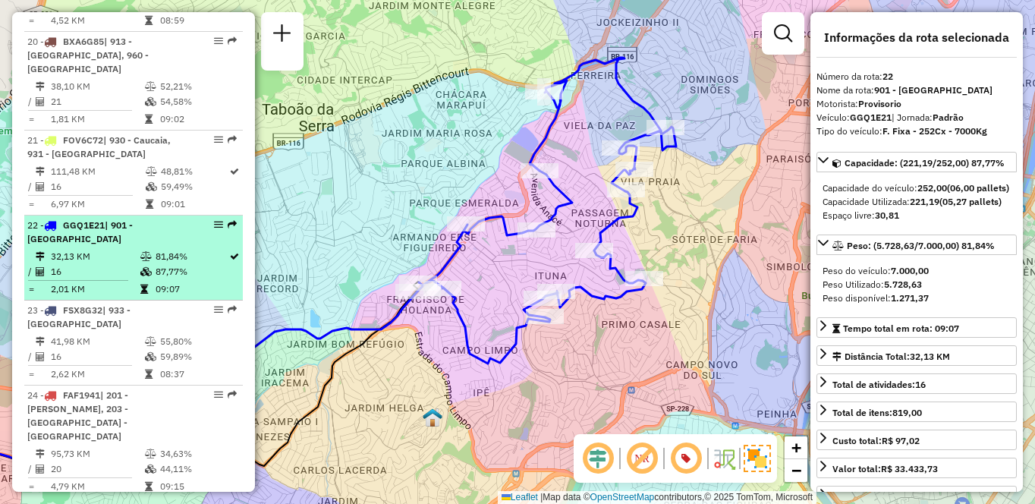
click at [161, 264] on td "81,84%" at bounding box center [192, 256] width 74 height 15
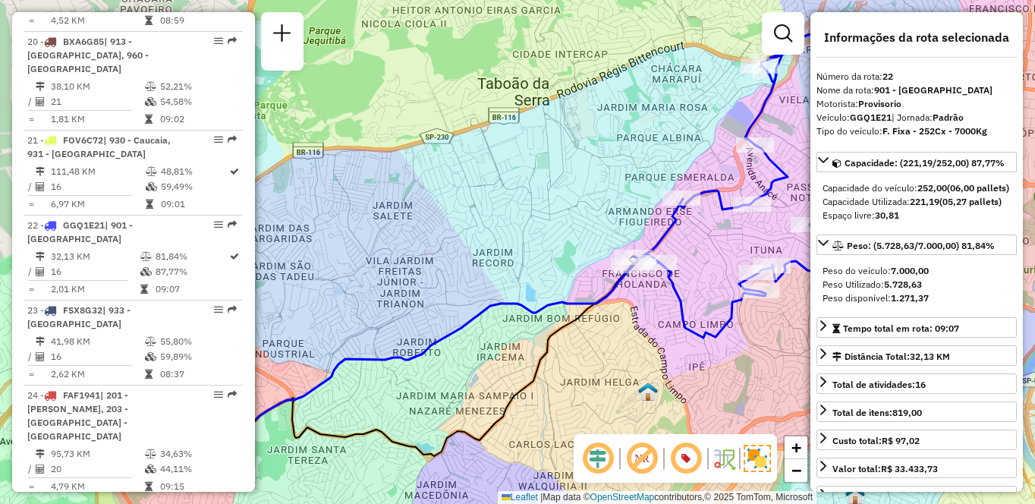
scroll to position [2727, 0]
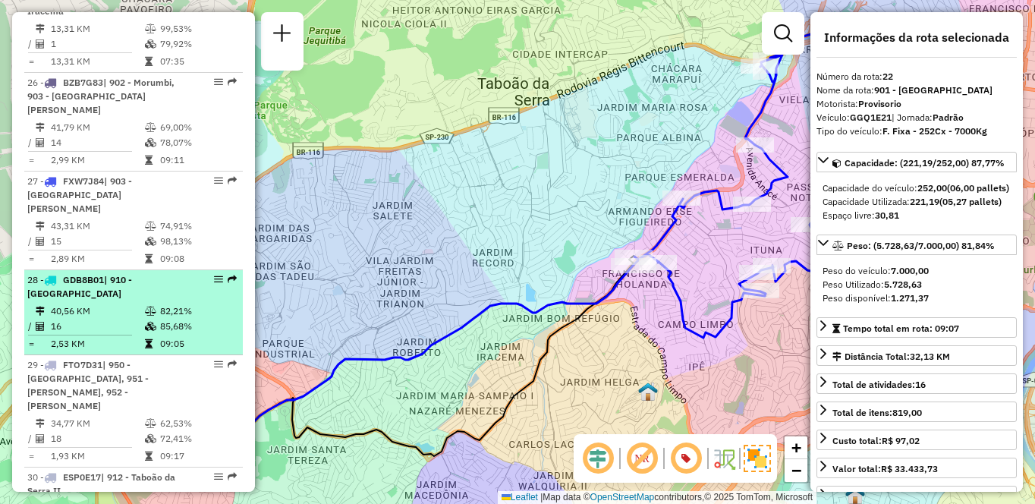
click at [63, 319] on td "16" at bounding box center [97, 326] width 94 height 15
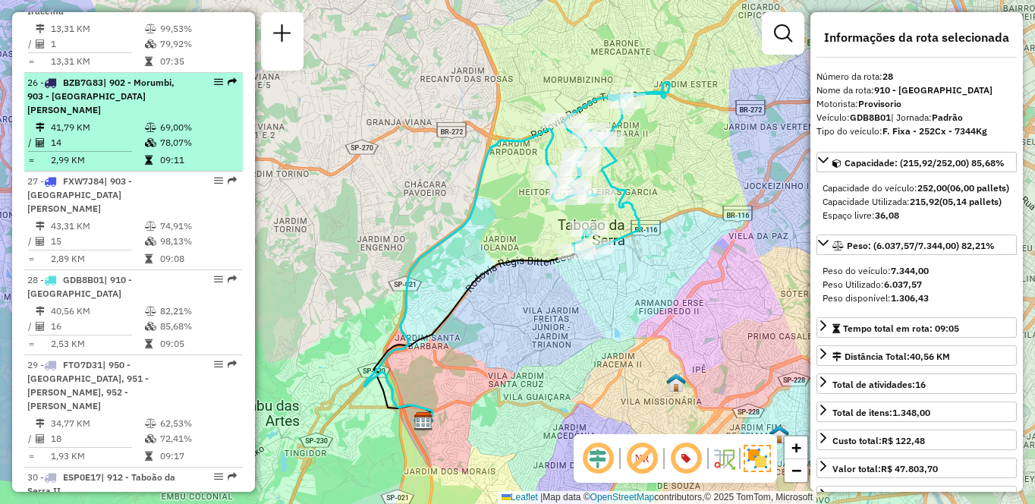
click at [72, 98] on span "| 902 - Morumbi, 903 - [GEOGRAPHIC_DATA][PERSON_NAME]" at bounding box center [100, 96] width 147 height 39
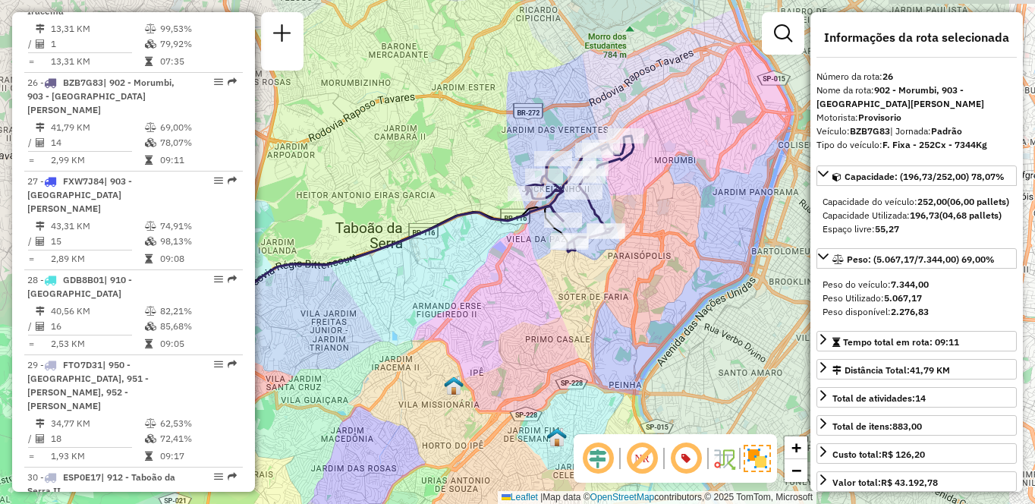
drag, startPoint x: 650, startPoint y: 253, endPoint x: 537, endPoint y: 278, distance: 115.1
click at [537, 278] on div "Janela de atendimento Grade de atendimento Capacidade Transportadoras Veículos …" at bounding box center [517, 252] width 1035 height 504
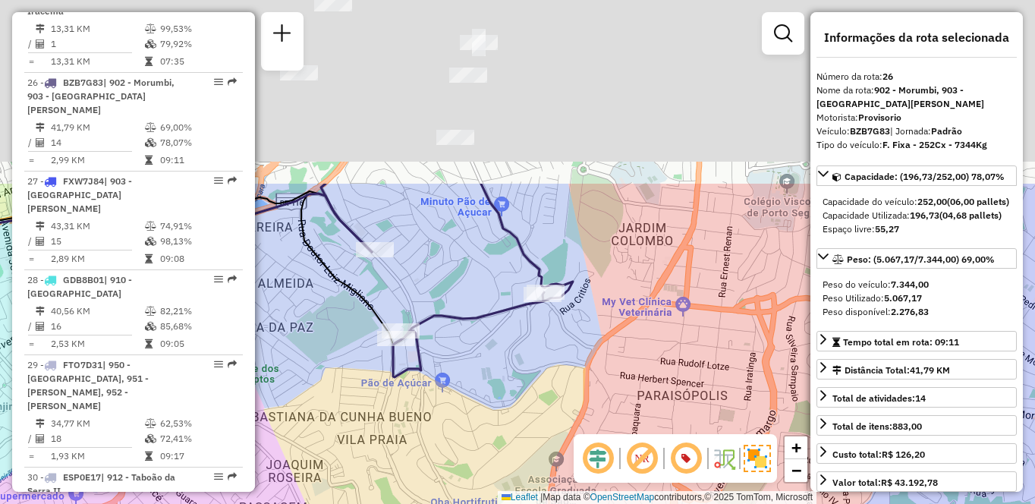
drag, startPoint x: 489, startPoint y: 141, endPoint x: 546, endPoint y: 378, distance: 243.3
click at [546, 378] on div "Janela de atendimento Grade de atendimento Capacidade Transportadoras Veículos …" at bounding box center [517, 252] width 1035 height 504
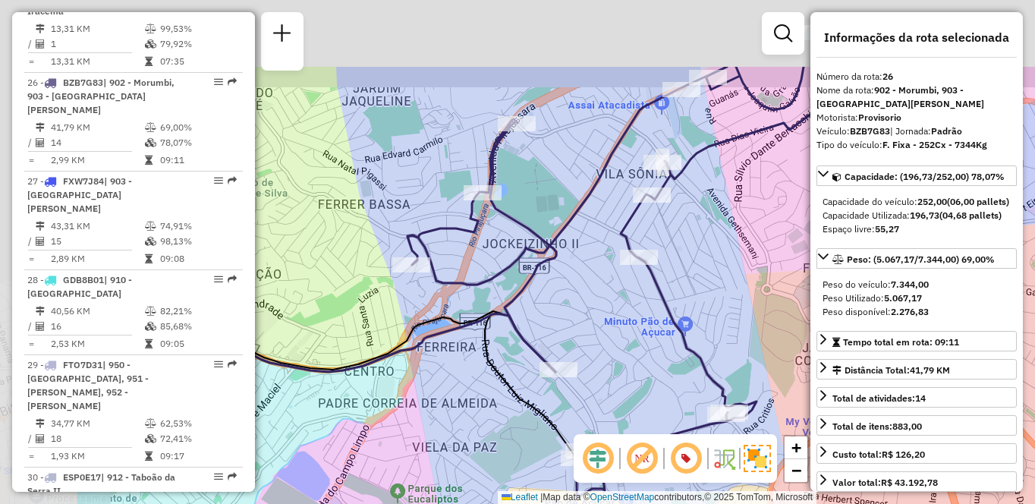
drag, startPoint x: 411, startPoint y: 187, endPoint x: 587, endPoint y: 325, distance: 222.7
click at [587, 325] on div "Janela de atendimento Grade de atendimento Capacidade Transportadoras Veículos …" at bounding box center [517, 252] width 1035 height 504
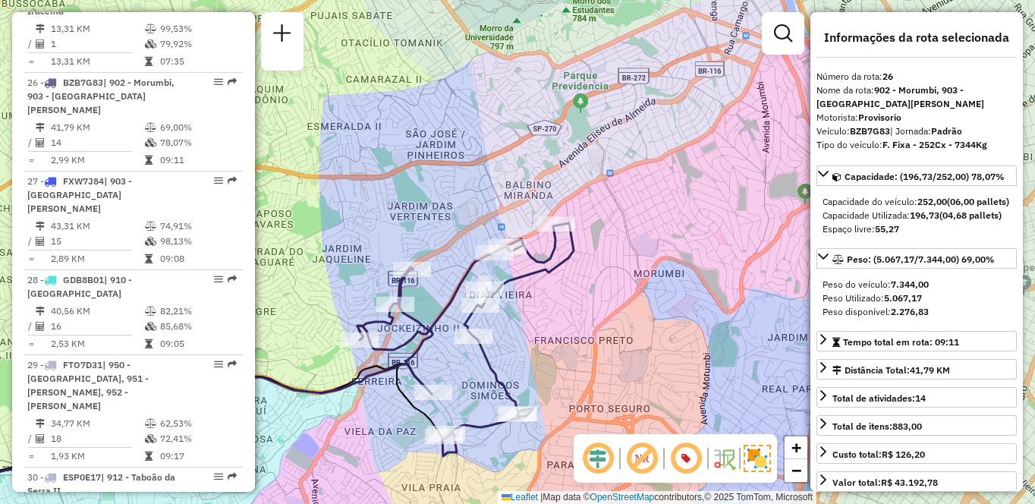
scroll to position [1184, 0]
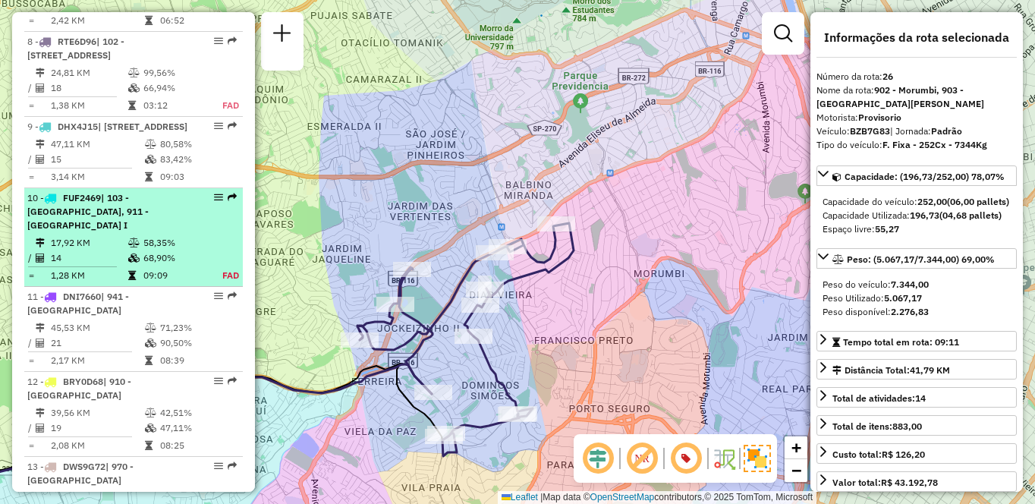
click at [152, 250] on td "58,35%" at bounding box center [174, 242] width 63 height 15
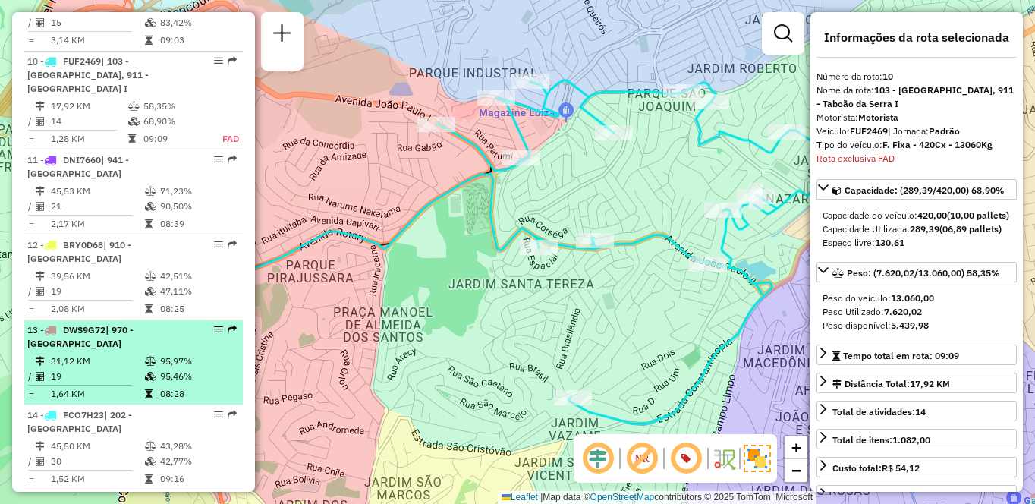
scroll to position [1414, 0]
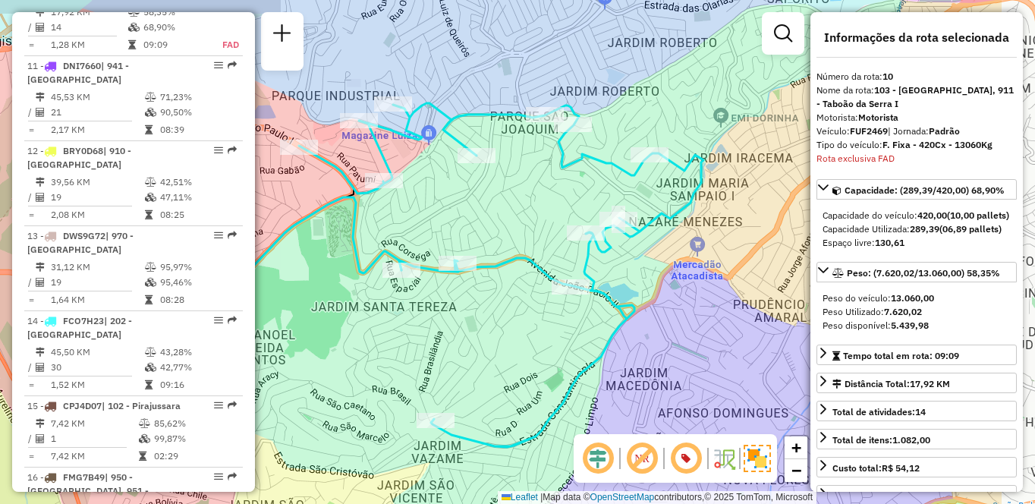
drag, startPoint x: 722, startPoint y: 294, endPoint x: 577, endPoint y: 319, distance: 147.2
click at [577, 319] on div "Janela de atendimento Grade de atendimento Capacidade Transportadoras Veículos …" at bounding box center [517, 252] width 1035 height 504
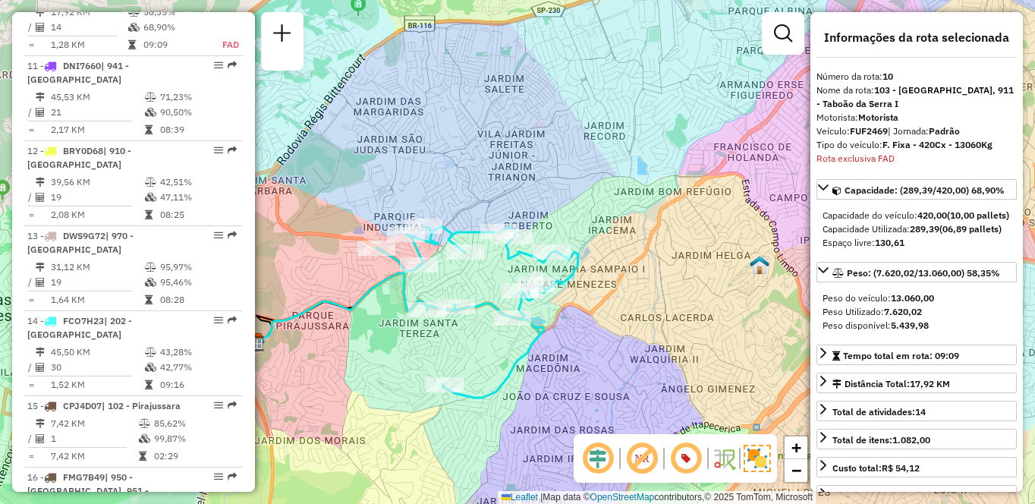
scroll to position [3659, 0]
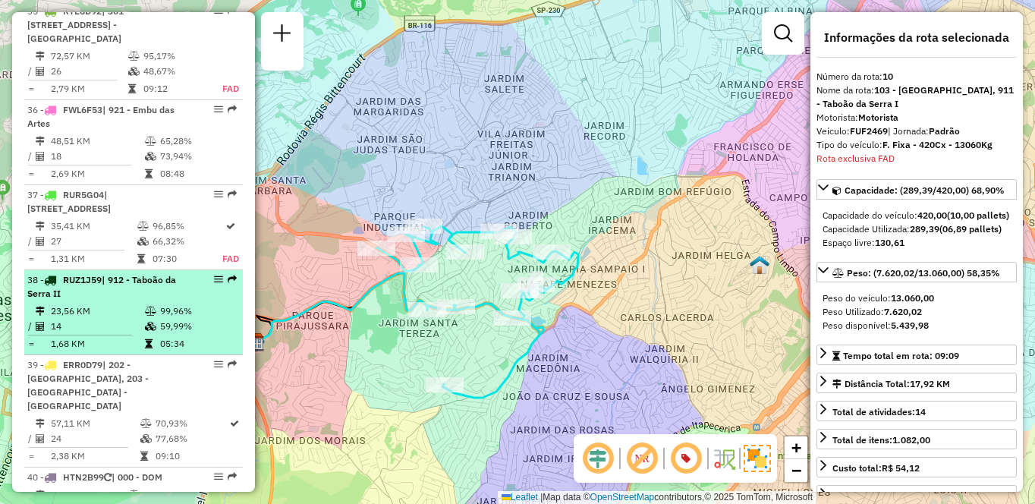
click at [109, 273] on div "38 - RUZ1J59 | 912 - Taboão da Serra II" at bounding box center [107, 286] width 161 height 27
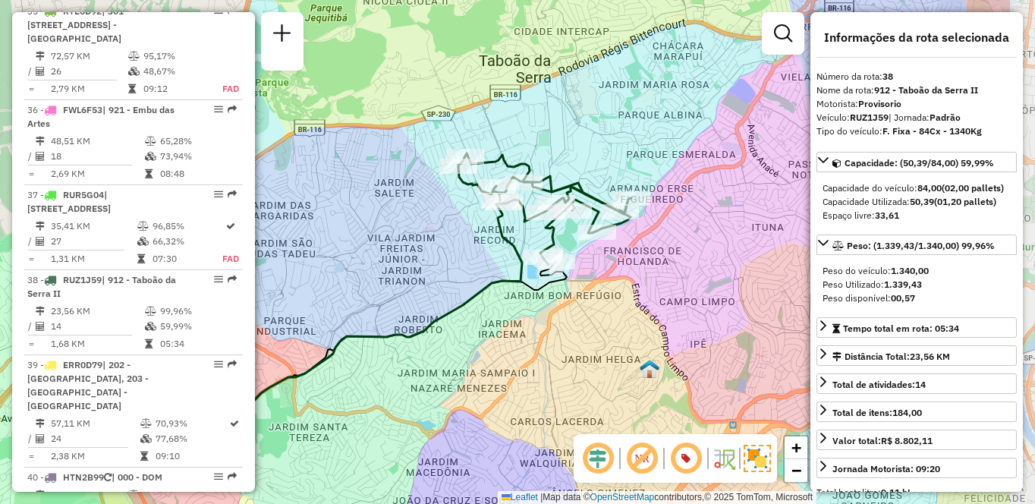
drag, startPoint x: 603, startPoint y: 275, endPoint x: 457, endPoint y: 333, distance: 157.4
click at [457, 333] on div "Janela de atendimento Grade de atendimento Capacidade Transportadoras Veículos …" at bounding box center [517, 252] width 1035 height 504
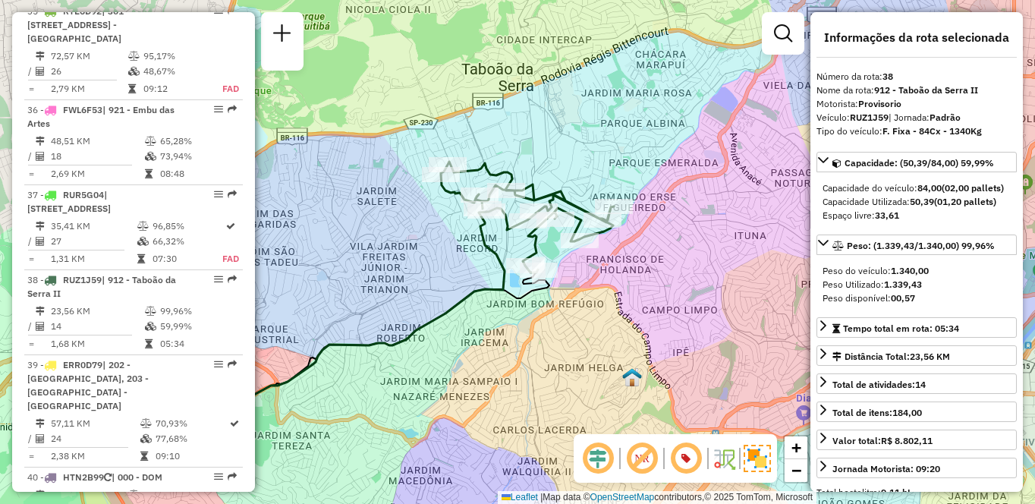
scroll to position [477, 0]
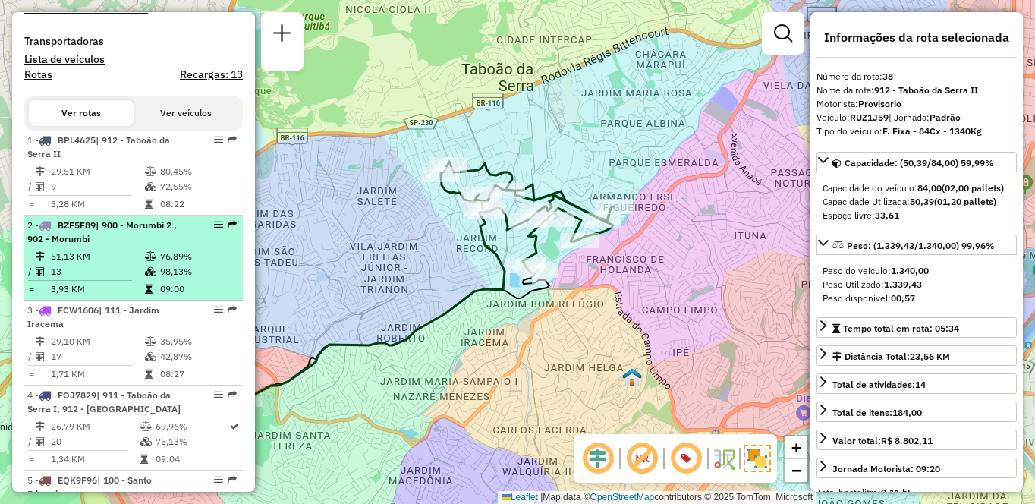
click at [81, 264] on td "51,13 KM" at bounding box center [97, 256] width 94 height 15
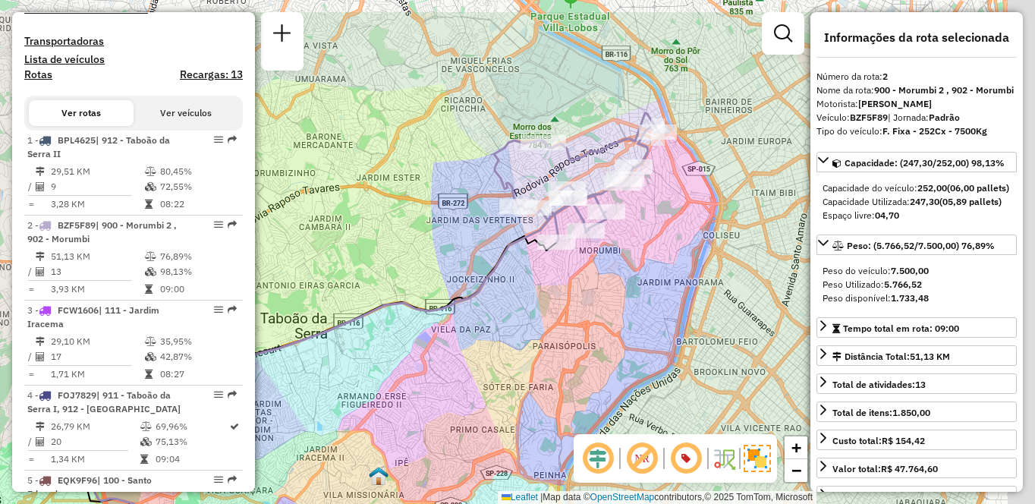
drag, startPoint x: 700, startPoint y: 284, endPoint x: 539, endPoint y: 348, distance: 173.3
click at [539, 348] on div "Janela de atendimento Grade de atendimento Capacidade Transportadoras Veículos …" at bounding box center [517, 252] width 1035 height 504
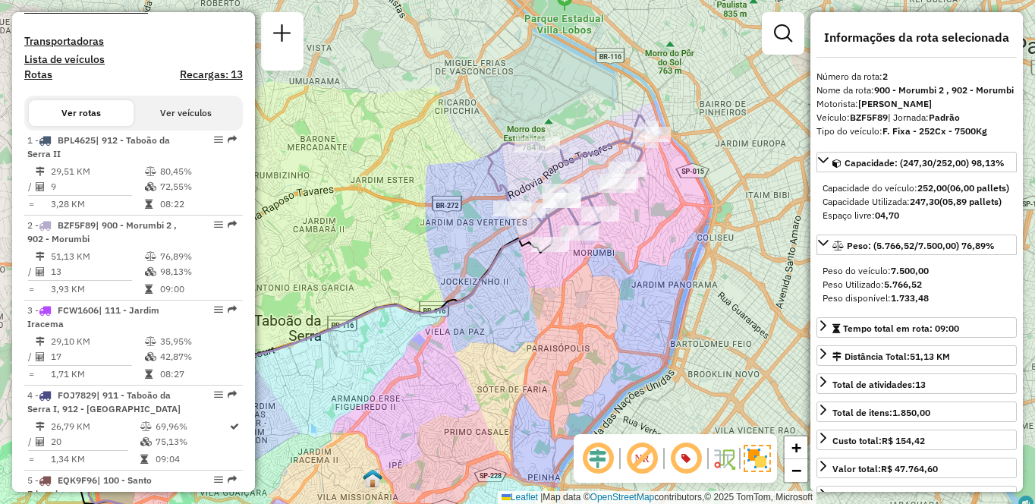
scroll to position [2047, 0]
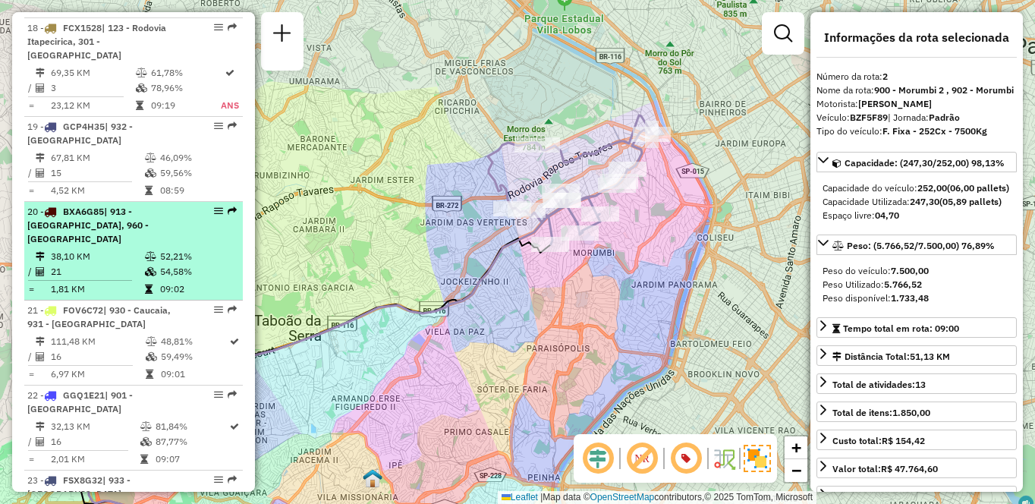
click at [110, 264] on td "38,10 KM" at bounding box center [97, 256] width 94 height 15
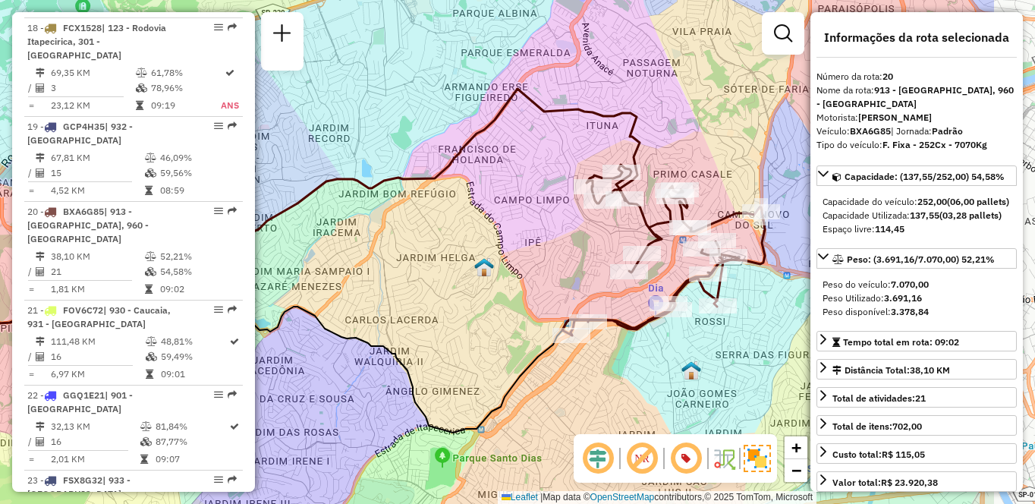
drag, startPoint x: 677, startPoint y: 332, endPoint x: 606, endPoint y: 332, distance: 70.6
click at [606, 332] on div "Janela de atendimento Grade de atendimento Capacidade Transportadoras Veículos …" at bounding box center [517, 252] width 1035 height 504
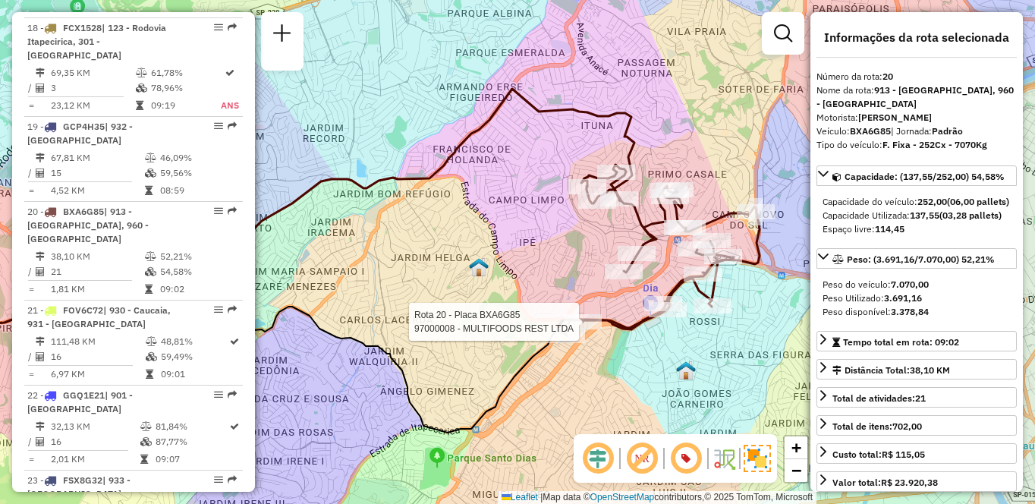
scroll to position [2812, 0]
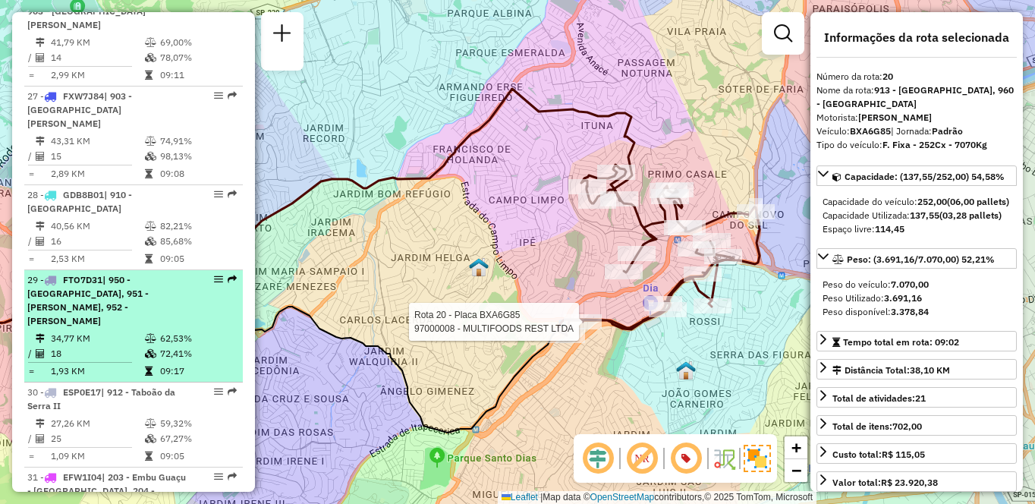
click at [77, 331] on td "34,77 KM" at bounding box center [97, 338] width 94 height 15
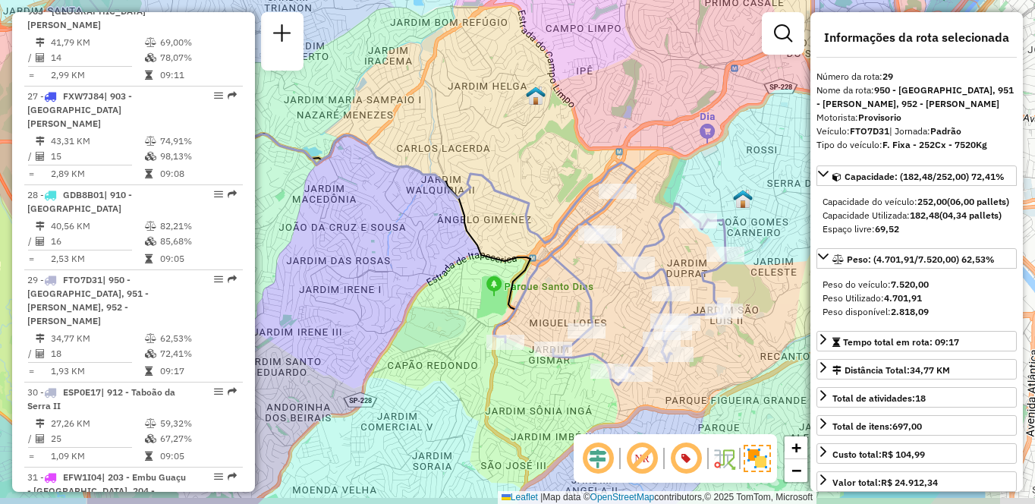
drag, startPoint x: 727, startPoint y: 348, endPoint x: 588, endPoint y: 339, distance: 139.1
click at [588, 338] on div at bounding box center [587, 330] width 38 height 15
